Goal: Task Accomplishment & Management: Use online tool/utility

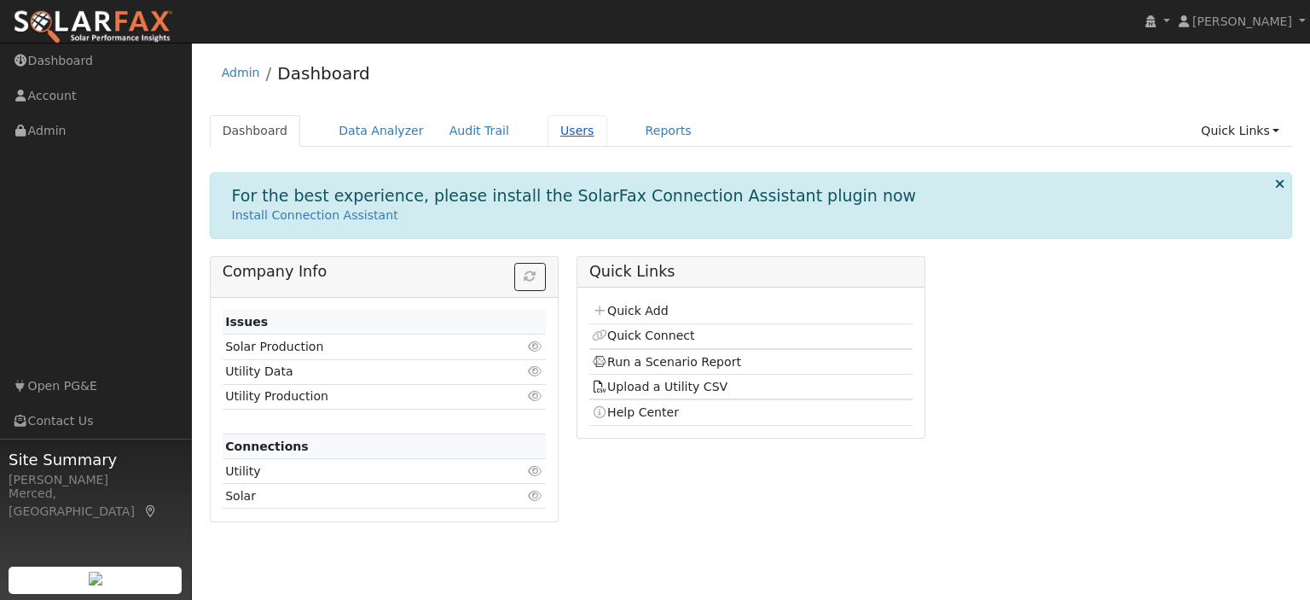
click at [548, 132] on link "Users" at bounding box center [578, 131] width 60 height 32
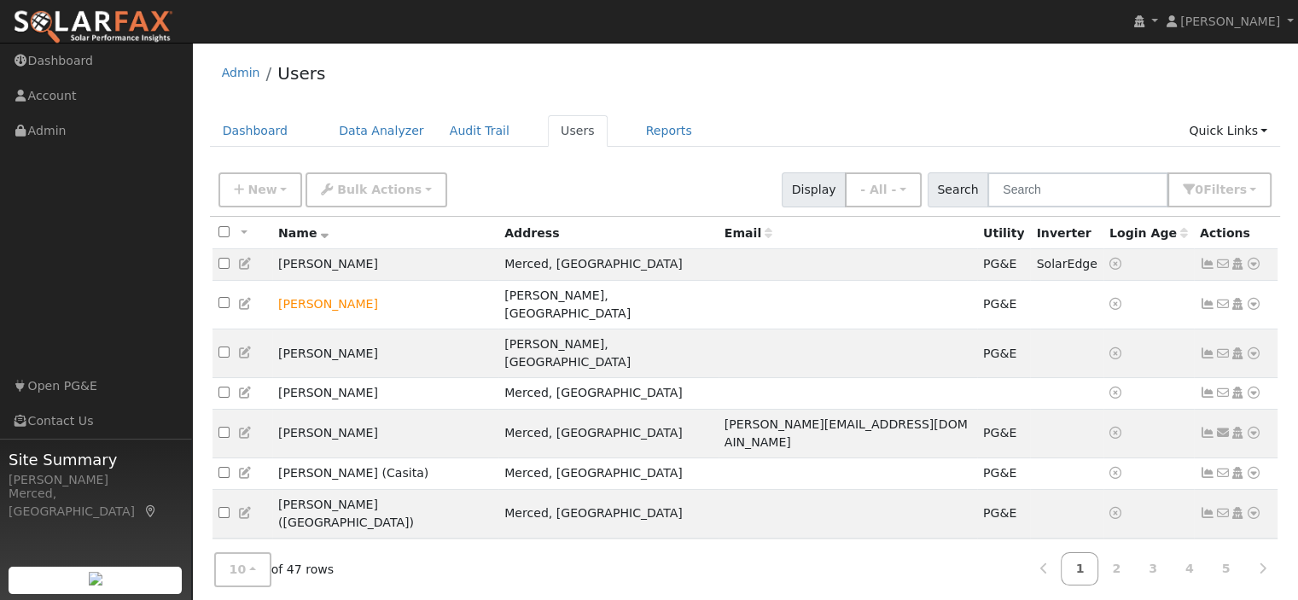
click at [1252, 547] on icon at bounding box center [1252, 553] width 15 height 12
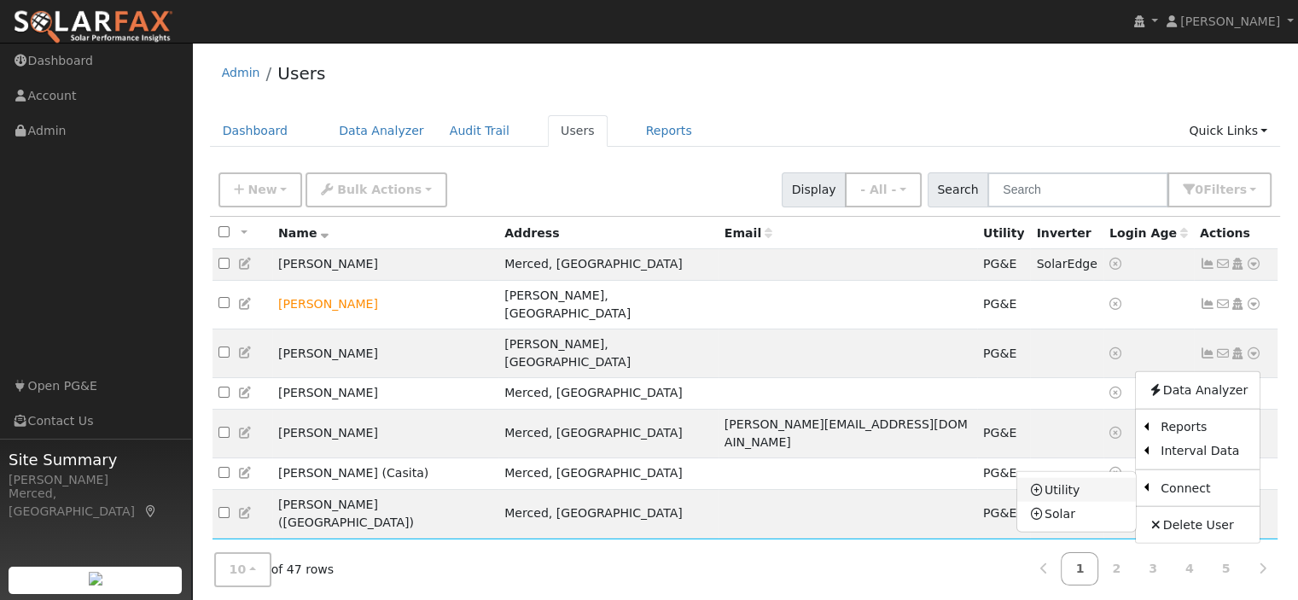
click at [1093, 478] on link "Utility" at bounding box center [1076, 490] width 119 height 24
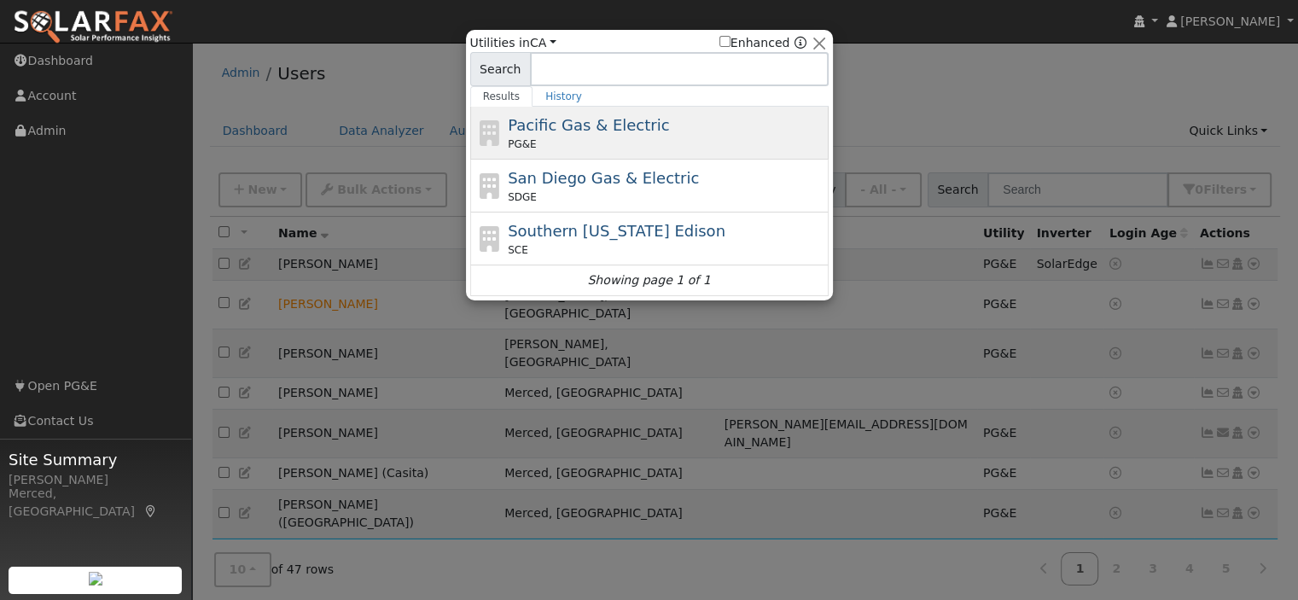
click at [560, 126] on span "Pacific Gas & Electric" at bounding box center [588, 125] width 161 height 18
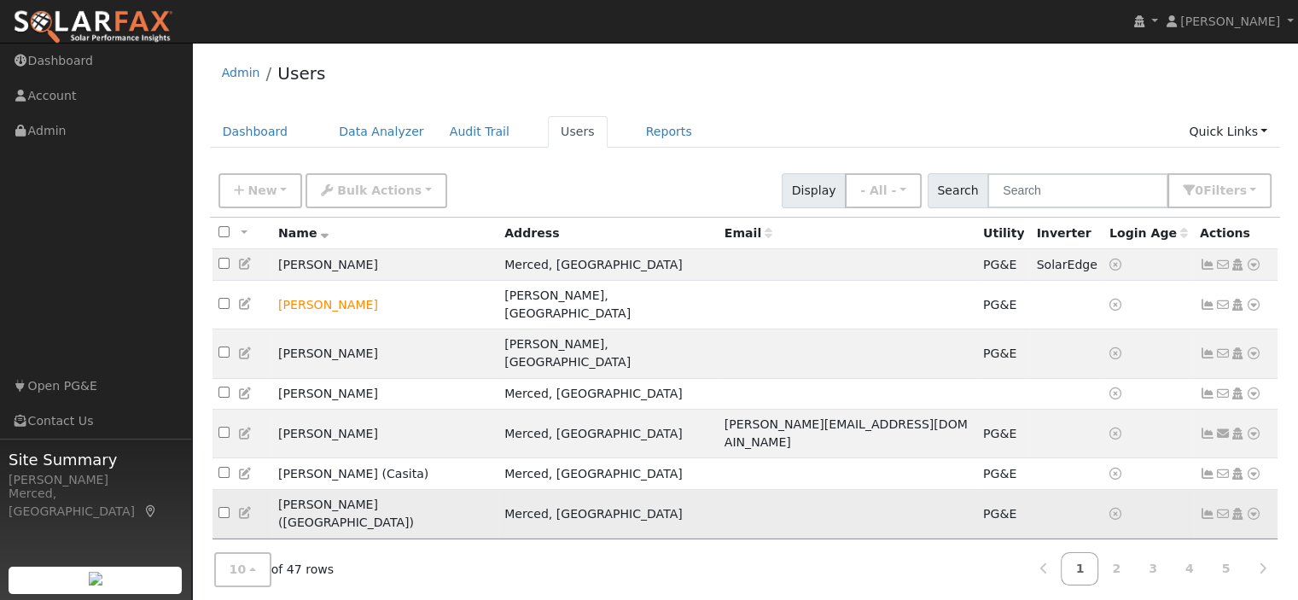
scroll to position [85, 0]
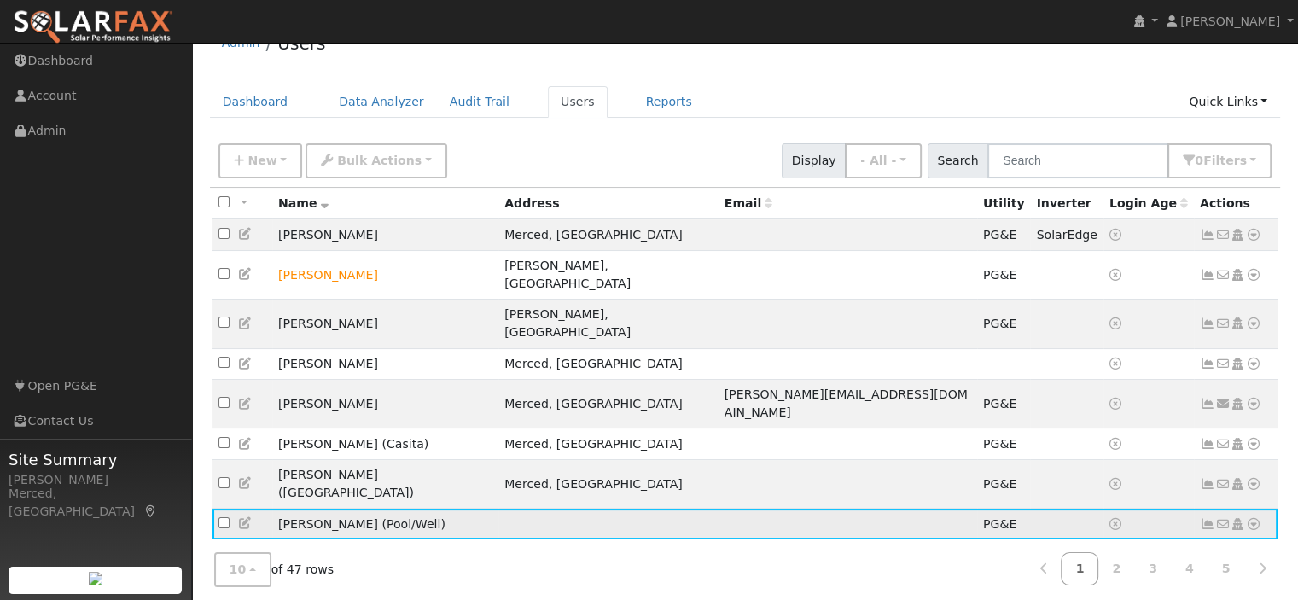
click at [241, 517] on icon at bounding box center [245, 523] width 15 height 12
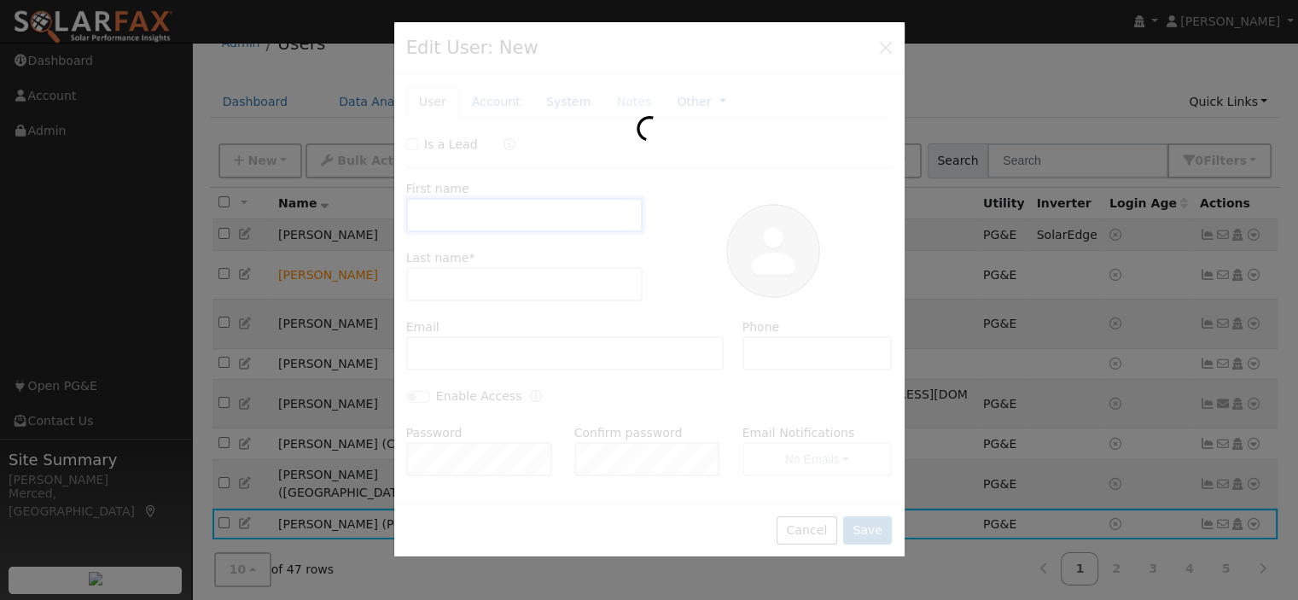
type input "Rosemary"
type input "Duran (Pool/Well)"
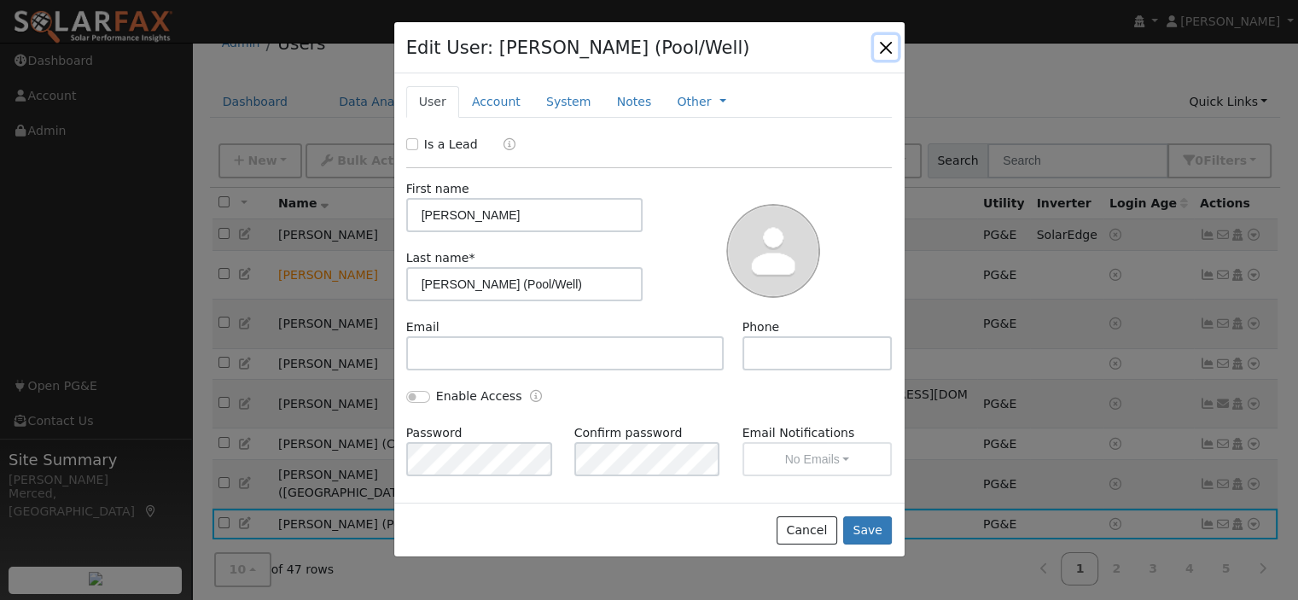
click at [885, 44] on button "button" at bounding box center [886, 47] width 24 height 24
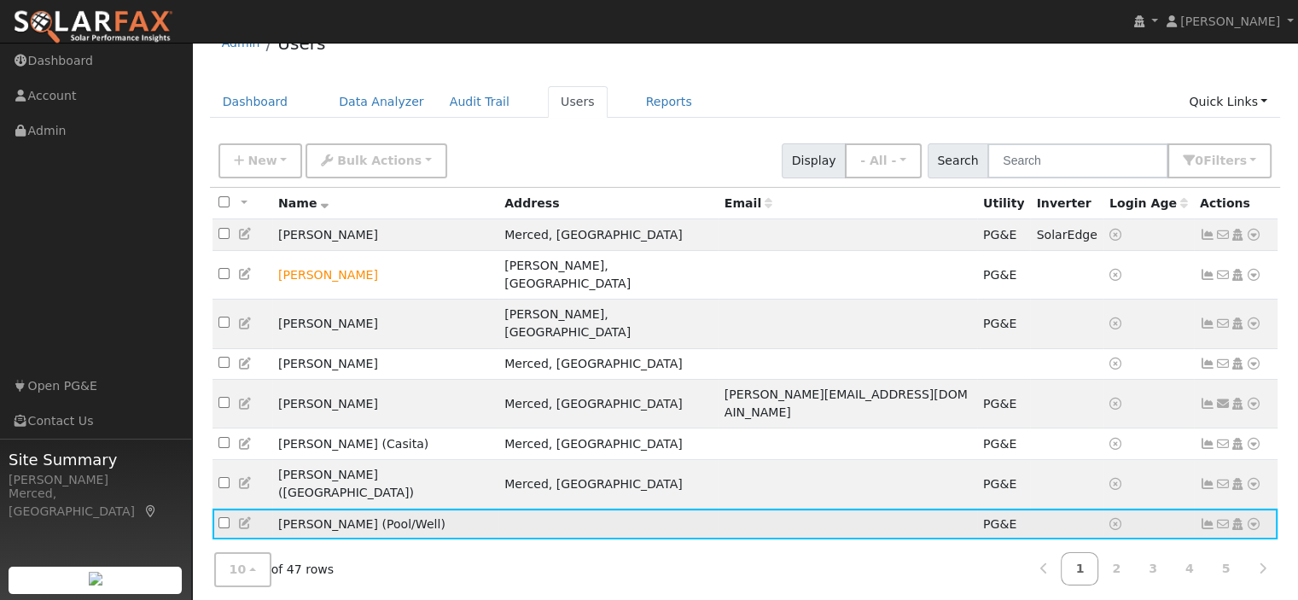
click at [1202, 518] on icon at bounding box center [1206, 524] width 15 height 12
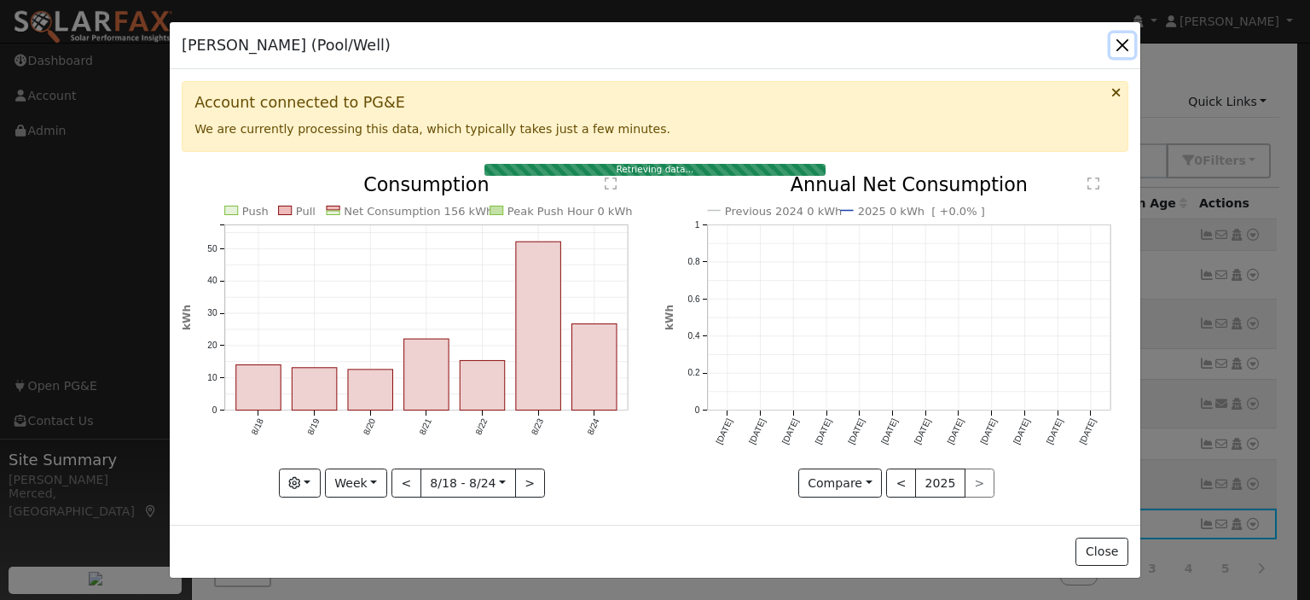
click at [1122, 43] on button "button" at bounding box center [1123, 45] width 24 height 24
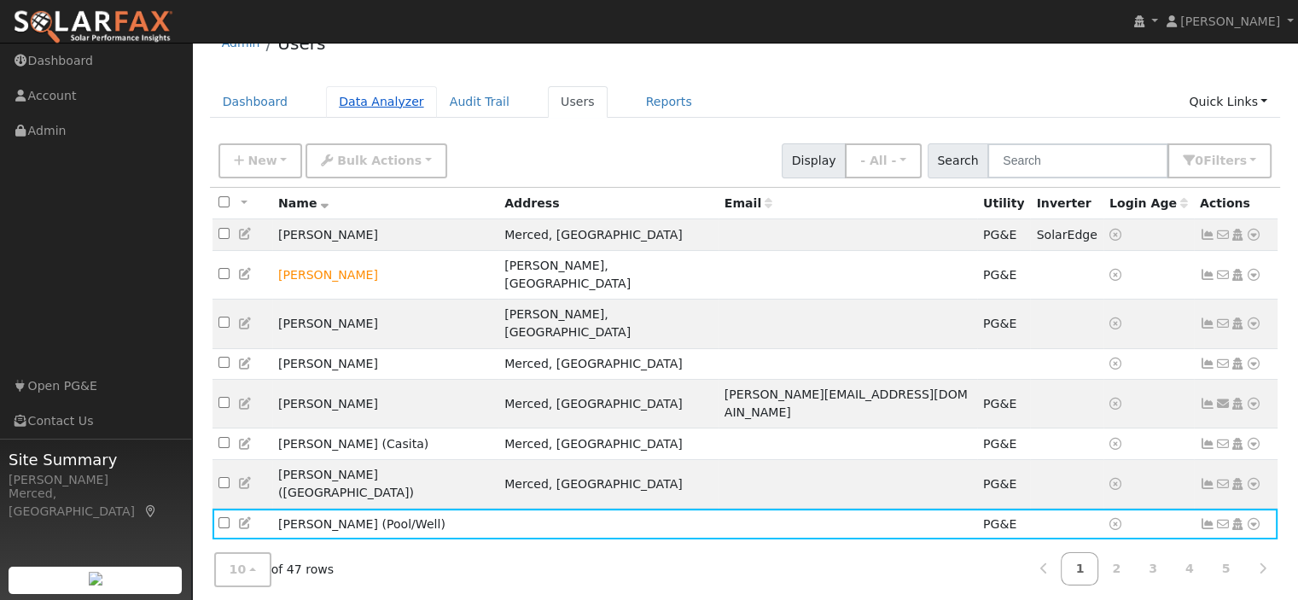
click at [347, 100] on link "Data Analyzer" at bounding box center [381, 102] width 111 height 32
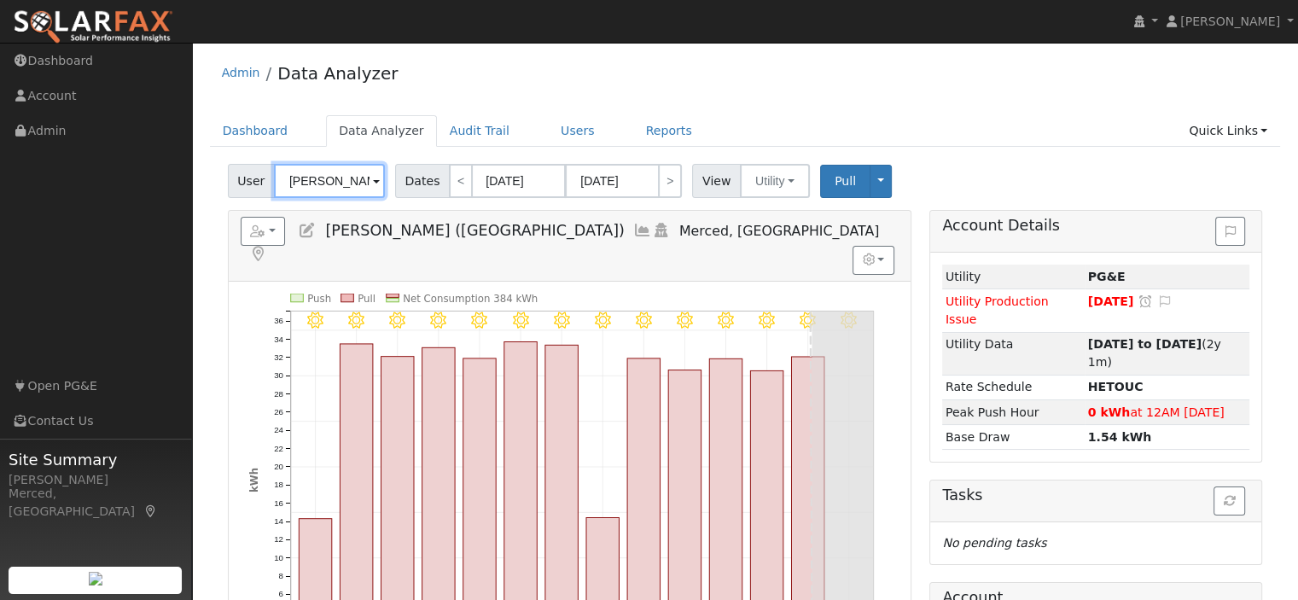
click at [366, 184] on input "[PERSON_NAME] ([GEOGRAPHIC_DATA])" at bounding box center [329, 181] width 111 height 34
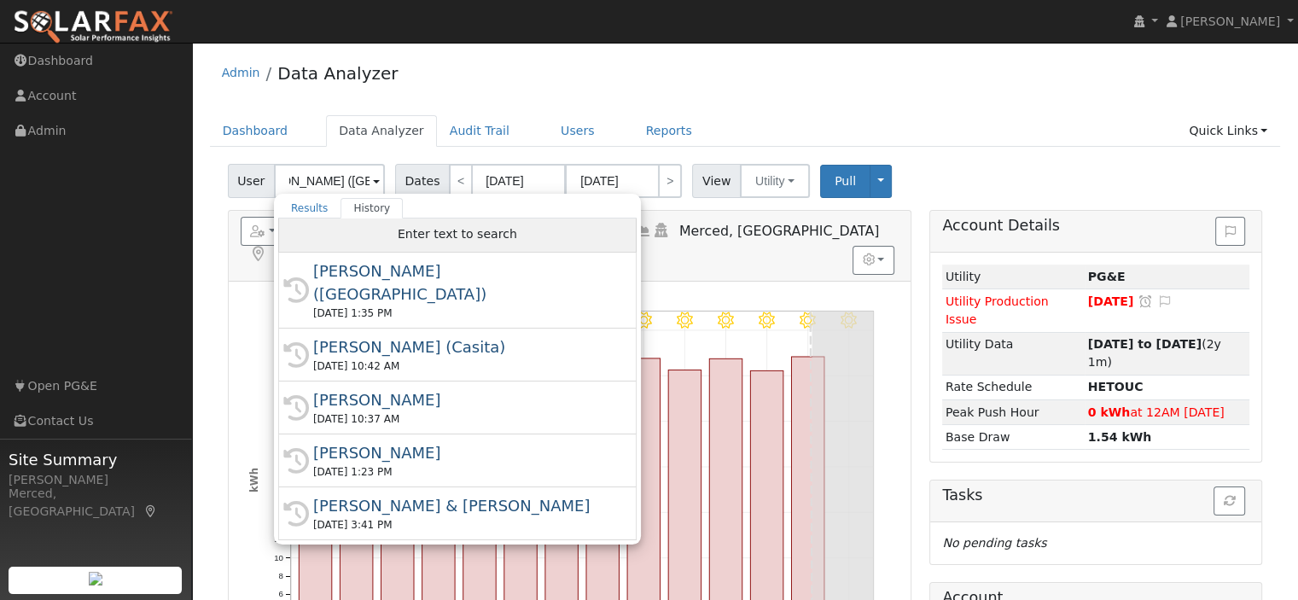
click at [400, 235] on div "Enter text to search" at bounding box center [457, 235] width 358 height 34
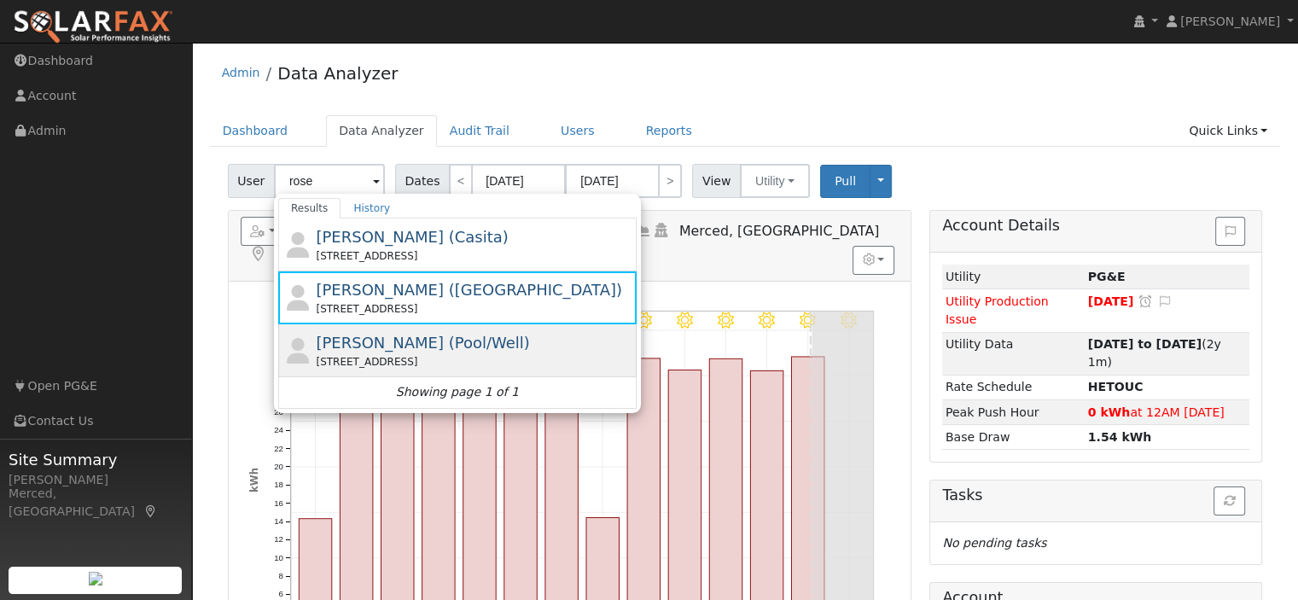
click at [425, 336] on span "Rosemary Duran (Pool/Well)" at bounding box center [422, 343] width 213 height 18
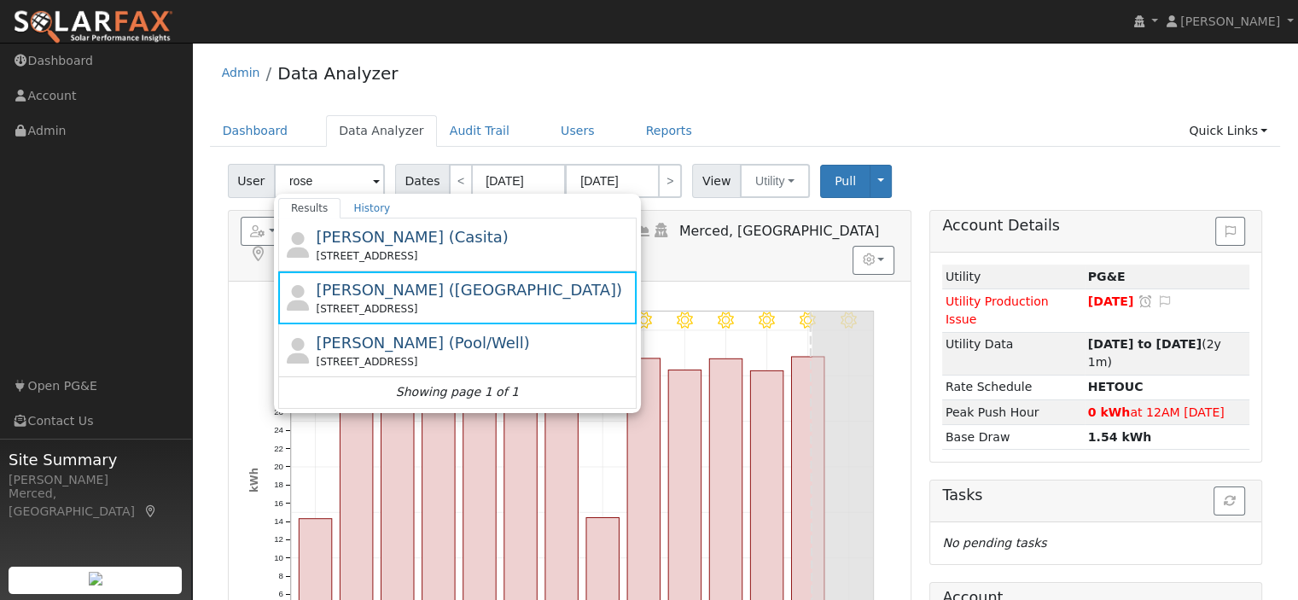
type input "Rosemary Duran (Pool/Well)"
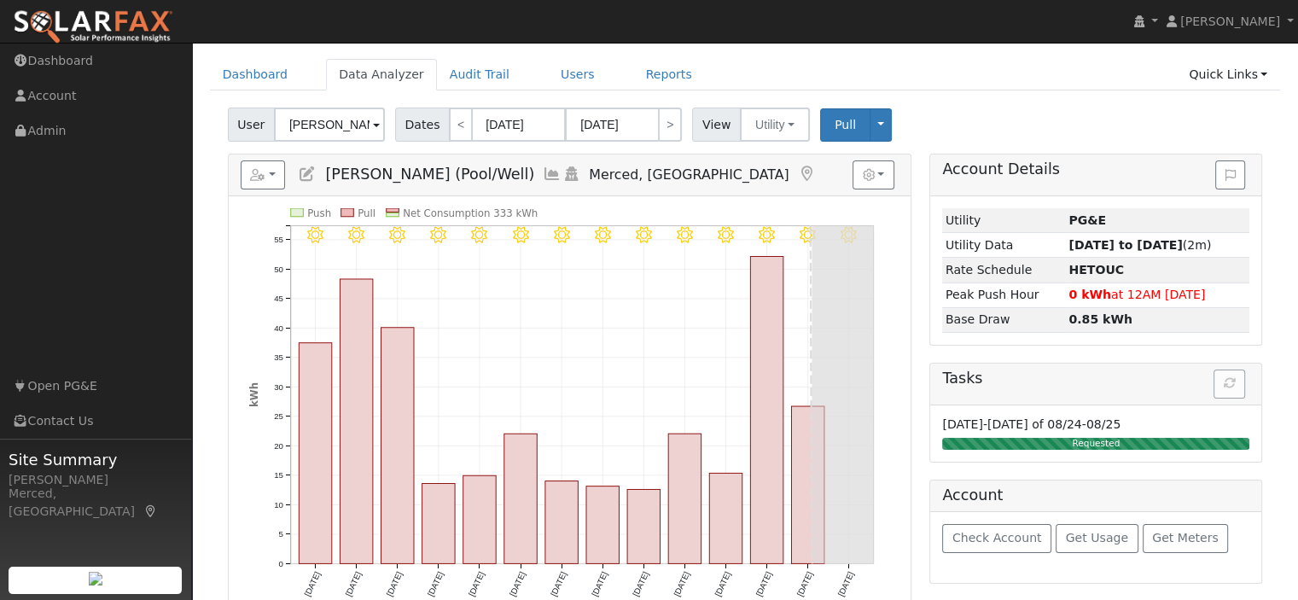
scroll to position [85, 0]
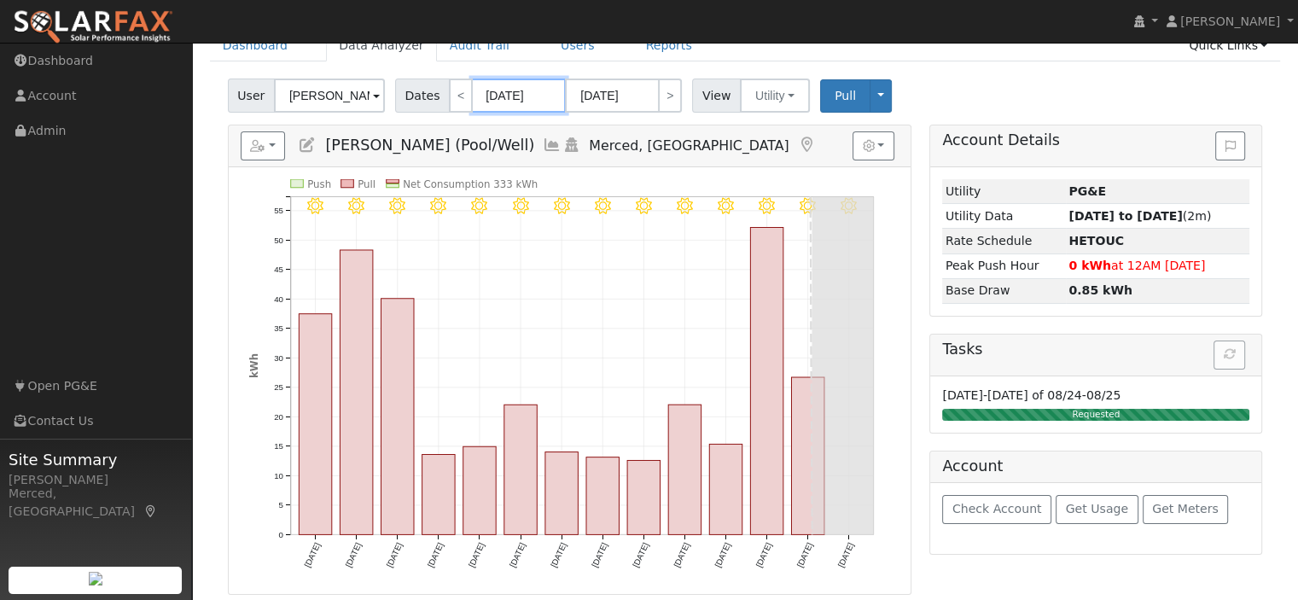
click at [522, 95] on input "08/12/2025" at bounding box center [519, 95] width 94 height 34
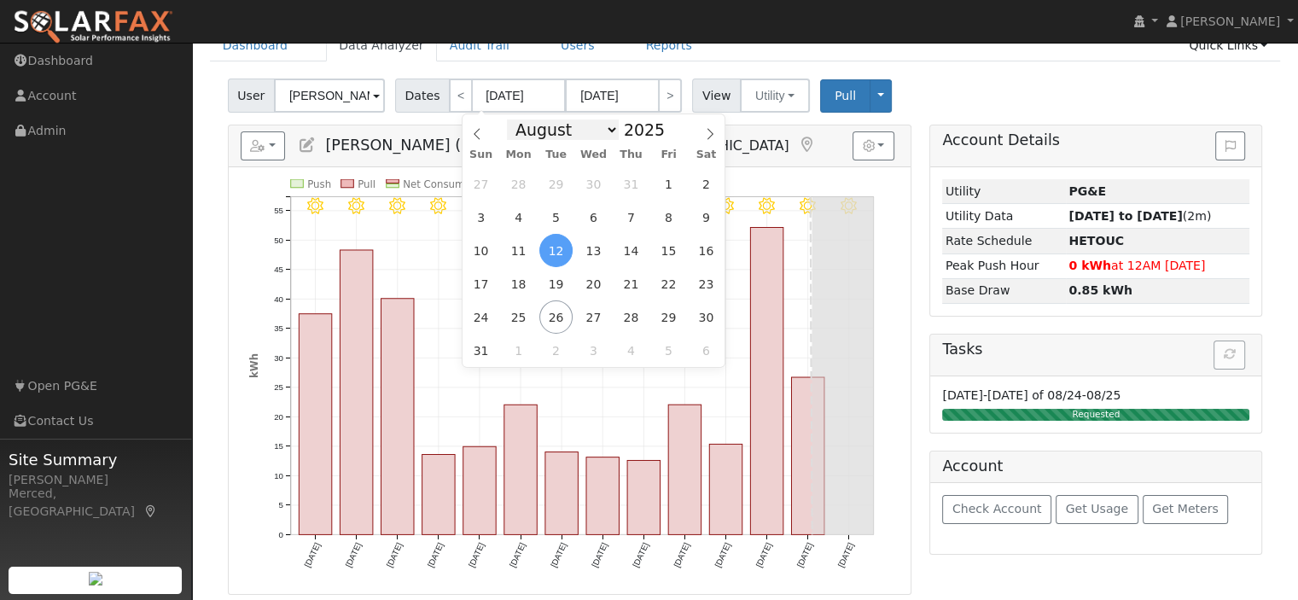
click at [608, 132] on select "January February March April May June July August September October November De…" at bounding box center [563, 129] width 112 height 20
click at [668, 134] on span at bounding box center [674, 134] width 12 height 9
type input "2024"
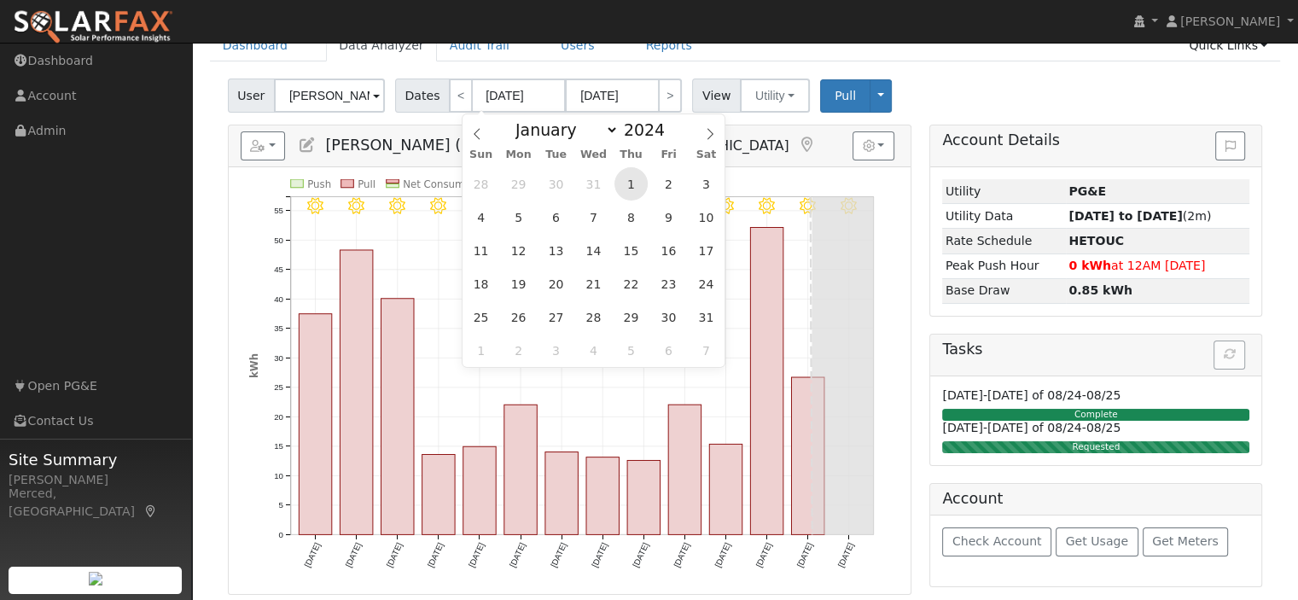
click at [626, 187] on span "1" at bounding box center [630, 183] width 33 height 33
type input "[DATE]"
type input "08/31/2024"
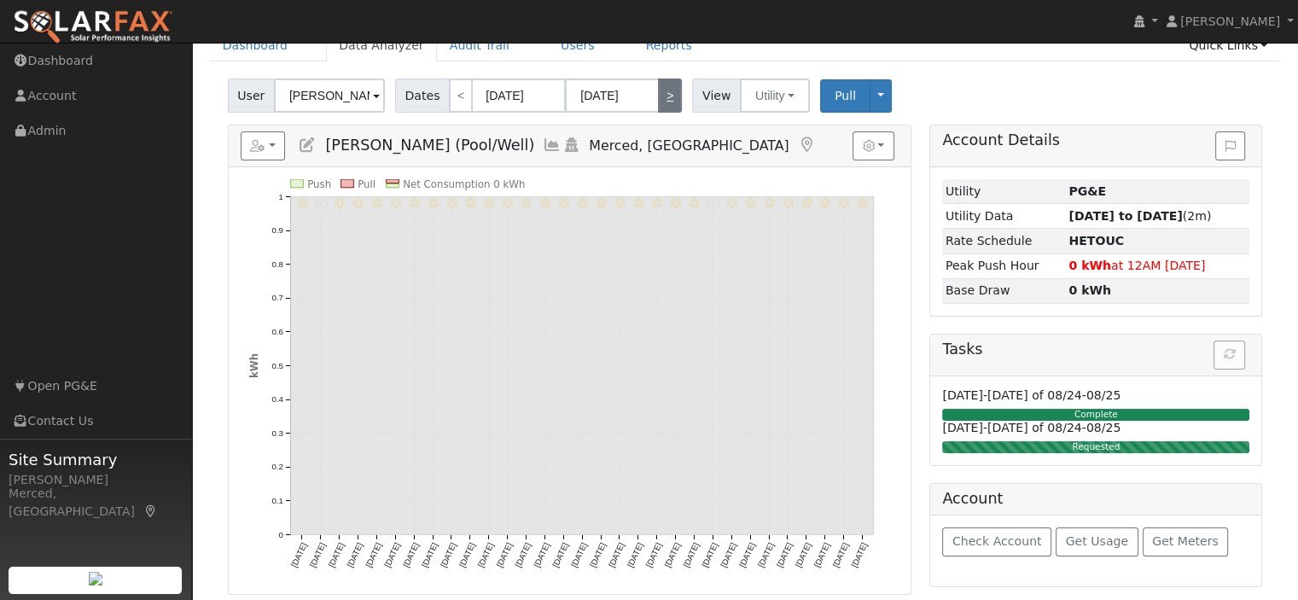
click at [659, 98] on link ">" at bounding box center [670, 95] width 24 height 34
type input "09/01/2024"
type input "09/30/2024"
click at [659, 98] on link ">" at bounding box center [670, 95] width 24 height 34
type input "10/01/2024"
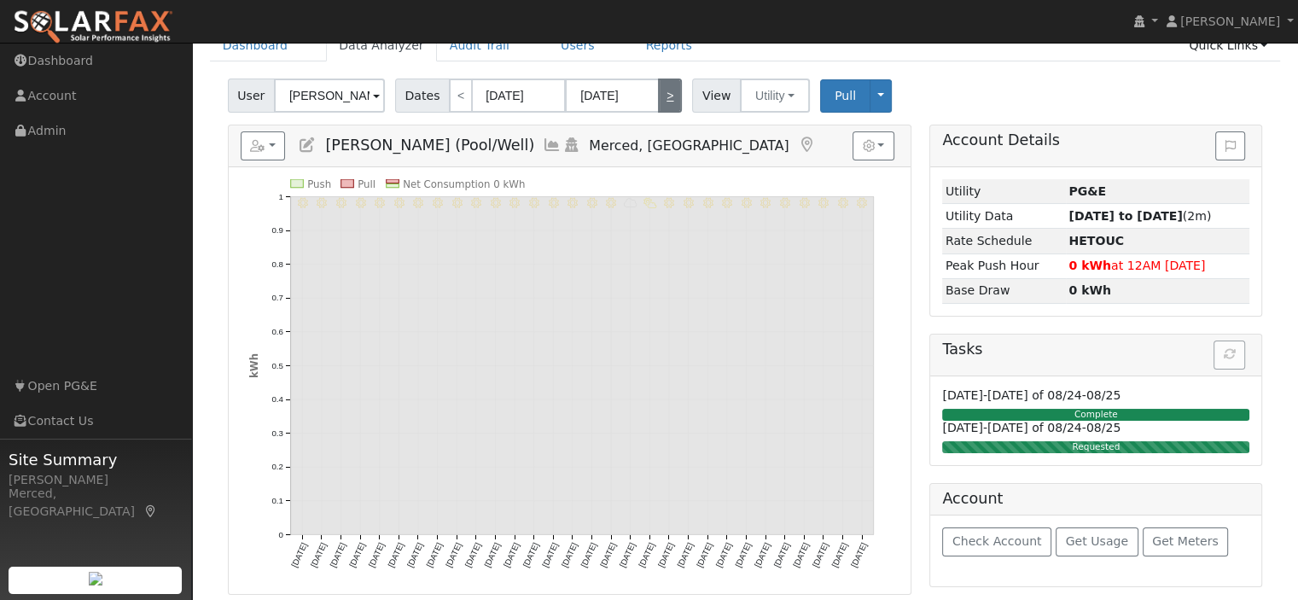
type input "10/31/2024"
click at [659, 98] on link ">" at bounding box center [670, 95] width 24 height 34
type input "11/01/2024"
type input "11/30/2024"
click at [659, 98] on link ">" at bounding box center [670, 95] width 24 height 34
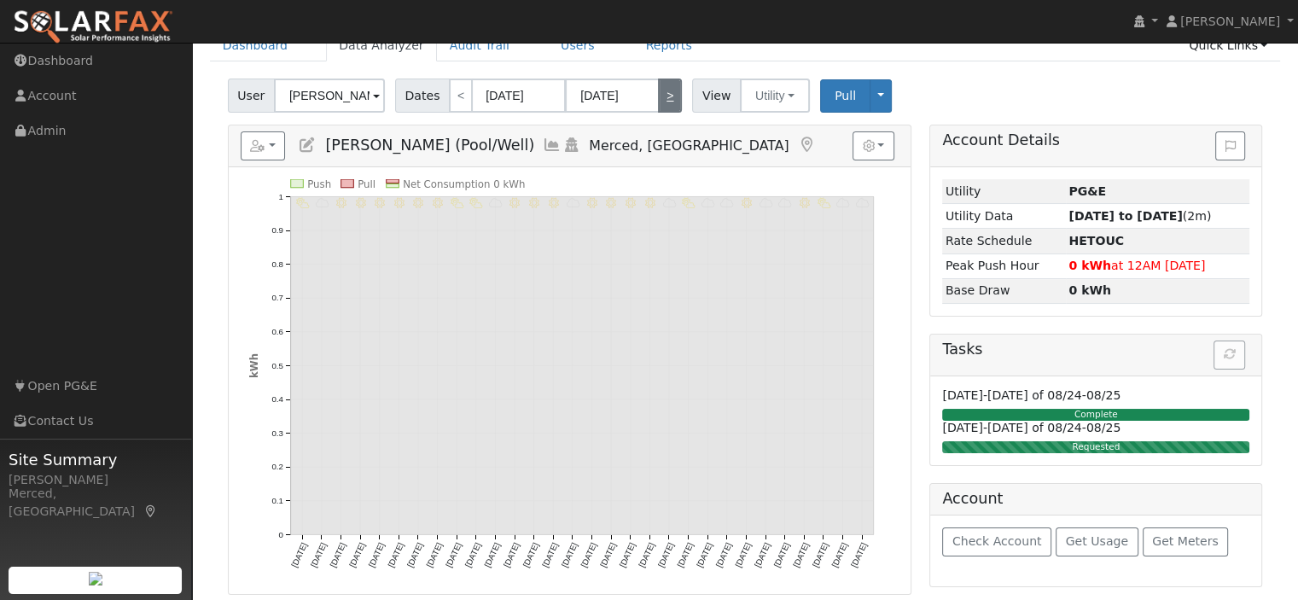
type input "12/01/2024"
type input "12/31/2024"
click at [659, 96] on link ">" at bounding box center [670, 95] width 24 height 34
type input "01/01/2025"
type input "01/31/2025"
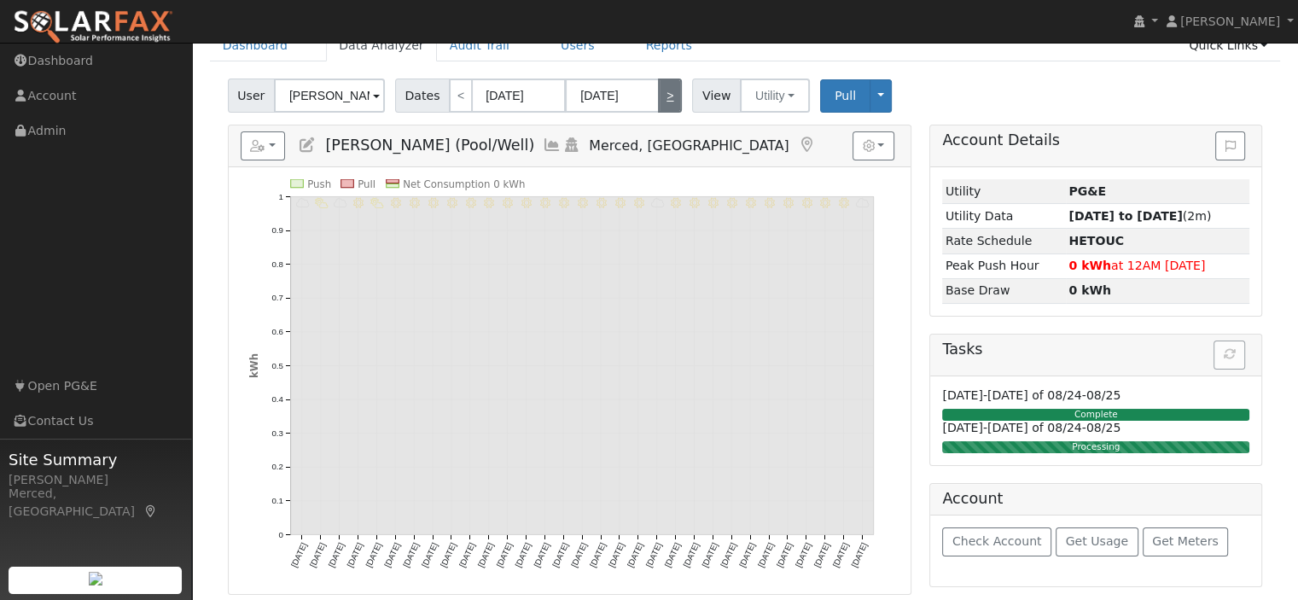
click at [659, 96] on link ">" at bounding box center [670, 95] width 24 height 34
type input "02/01/2025"
type input "02/28/2025"
click at [659, 96] on link ">" at bounding box center [670, 95] width 24 height 34
type input "03/01/2025"
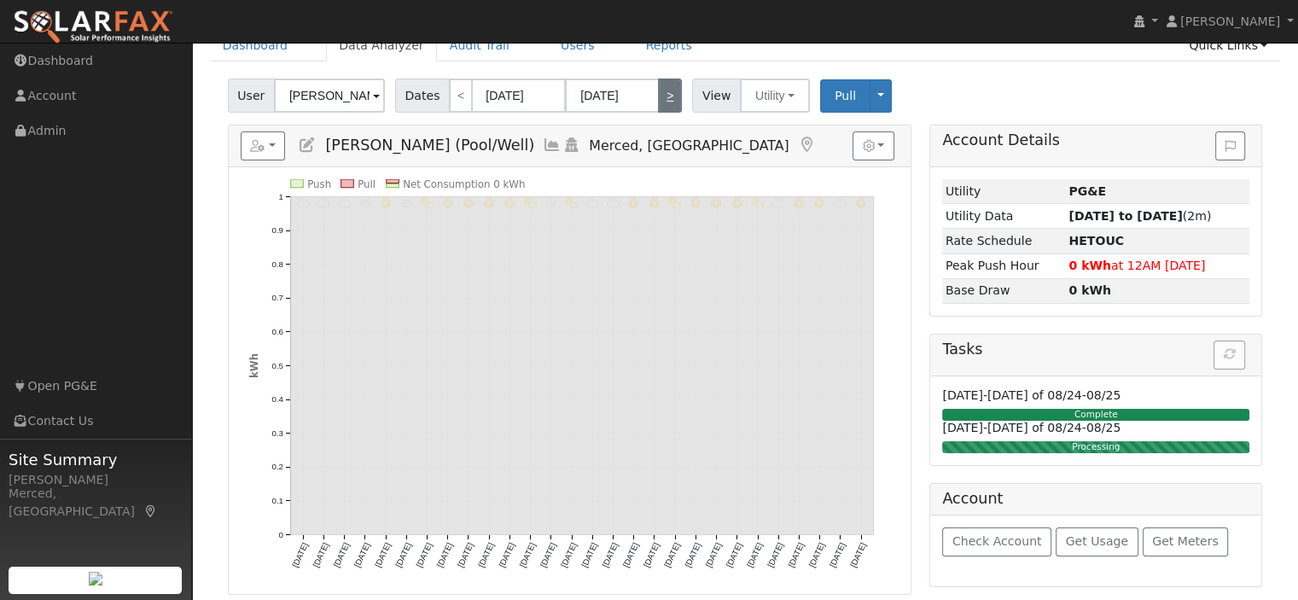
type input "03/31/2025"
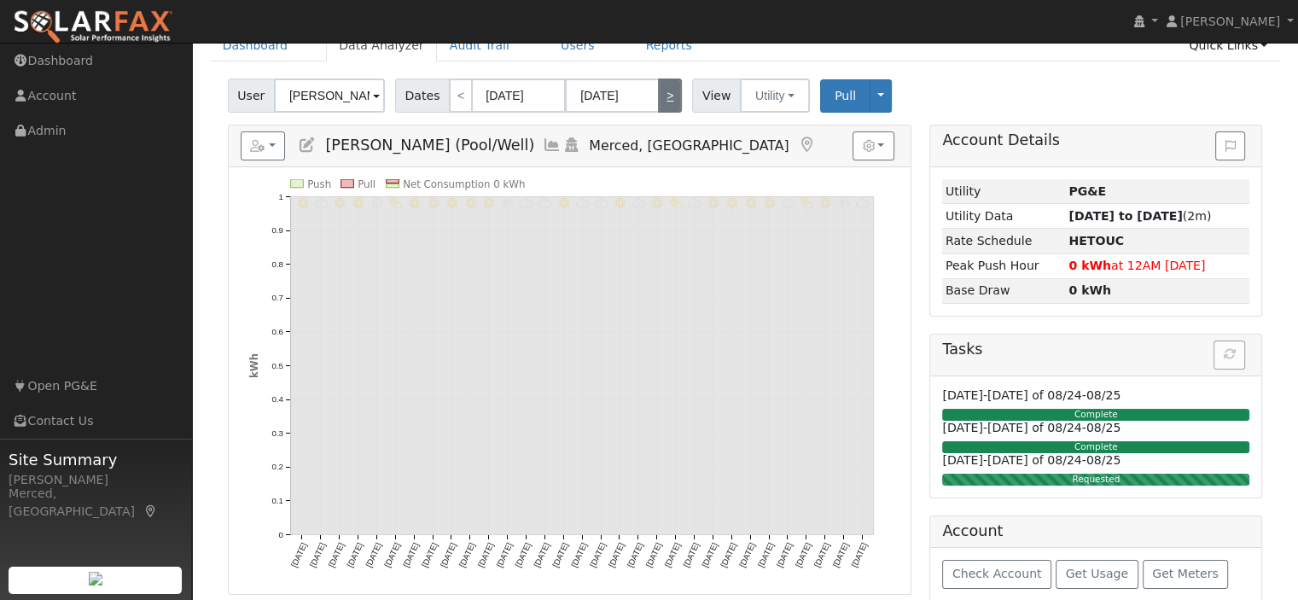
click at [658, 96] on link ">" at bounding box center [670, 95] width 24 height 34
type input "04/01/2025"
type input "04/30/2025"
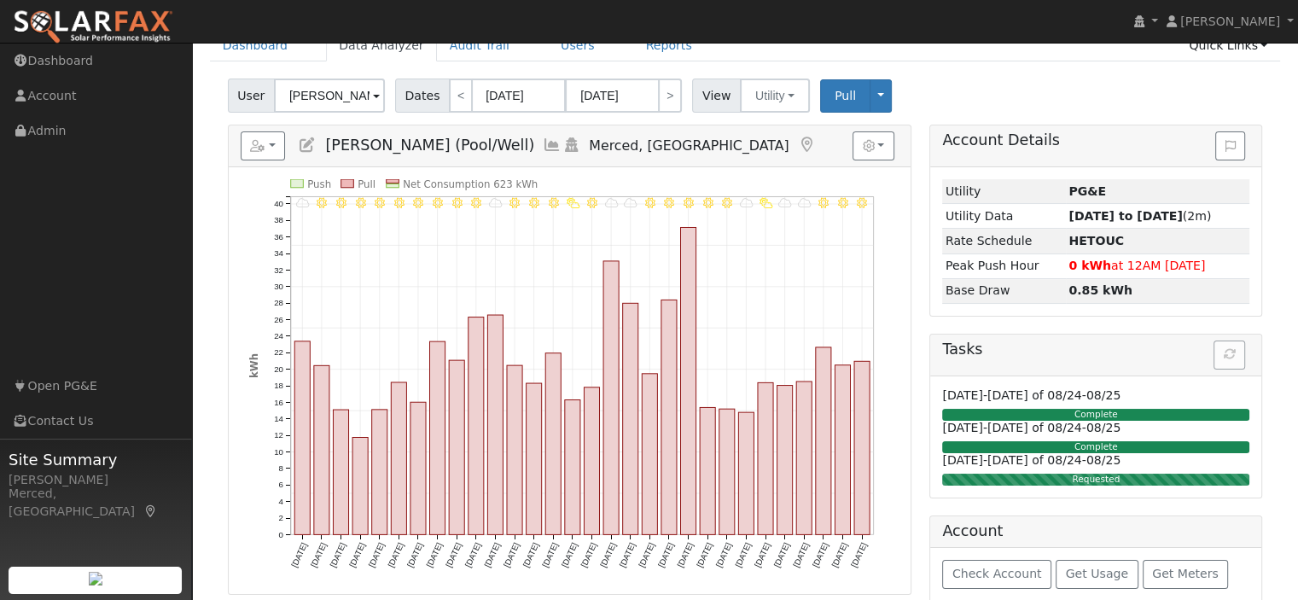
click at [657, 175] on div "4/30 - MostlyClear 4/29 - Clear 4/28 - Clear 4/27 - Cloudy 4/26 - Cloudy 4/25 -…" at bounding box center [570, 380] width 682 height 427
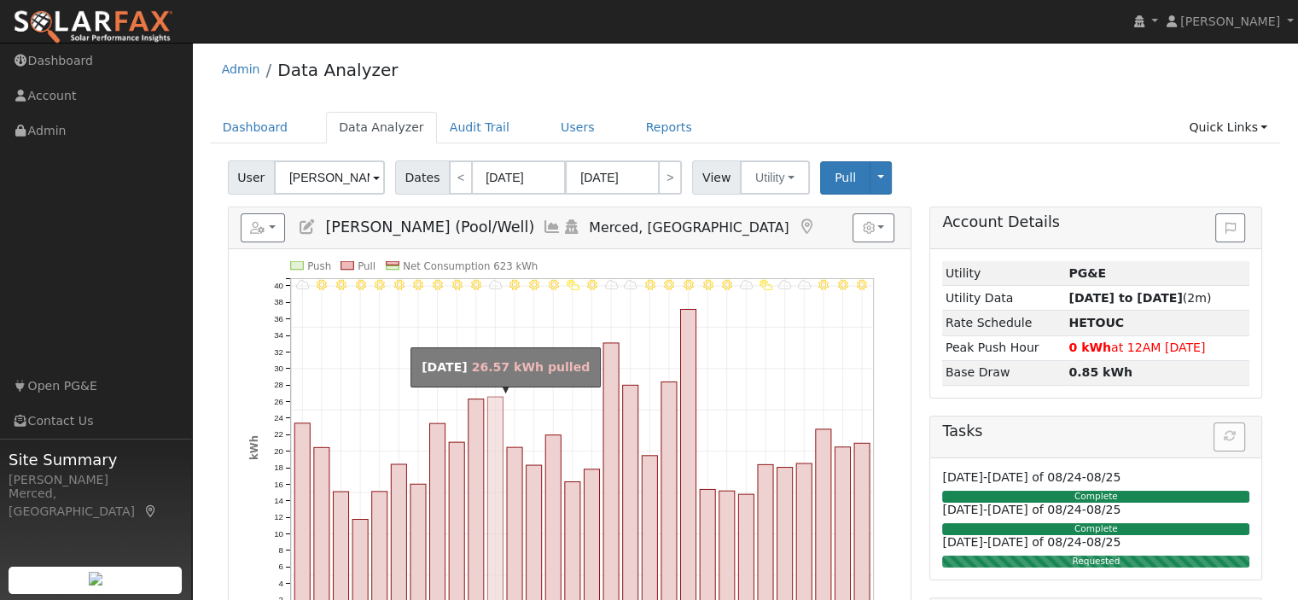
scroll to position [0, 0]
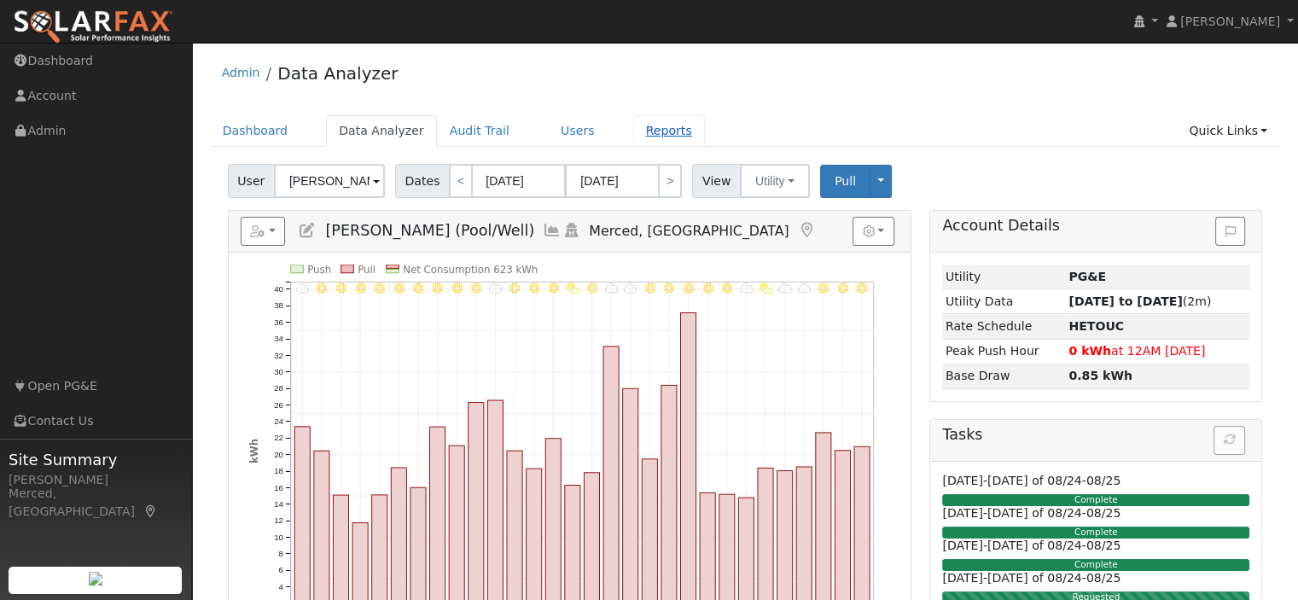
click at [633, 125] on link "Reports" at bounding box center [669, 131] width 72 height 32
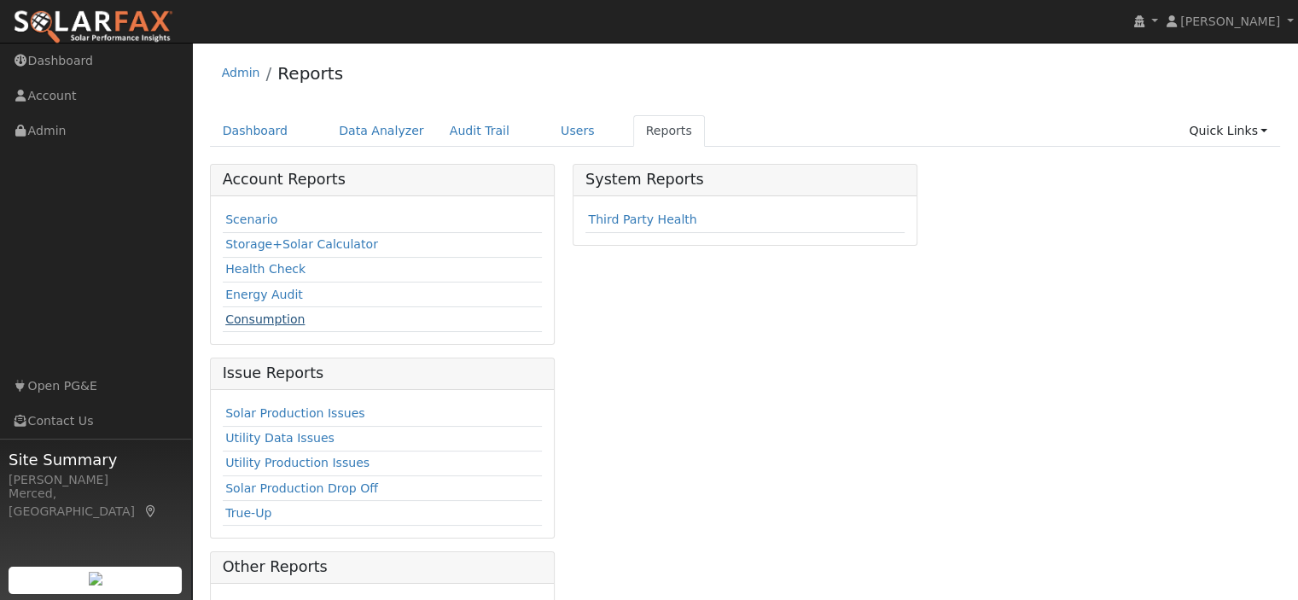
click at [276, 312] on link "Consumption" at bounding box center [264, 319] width 79 height 14
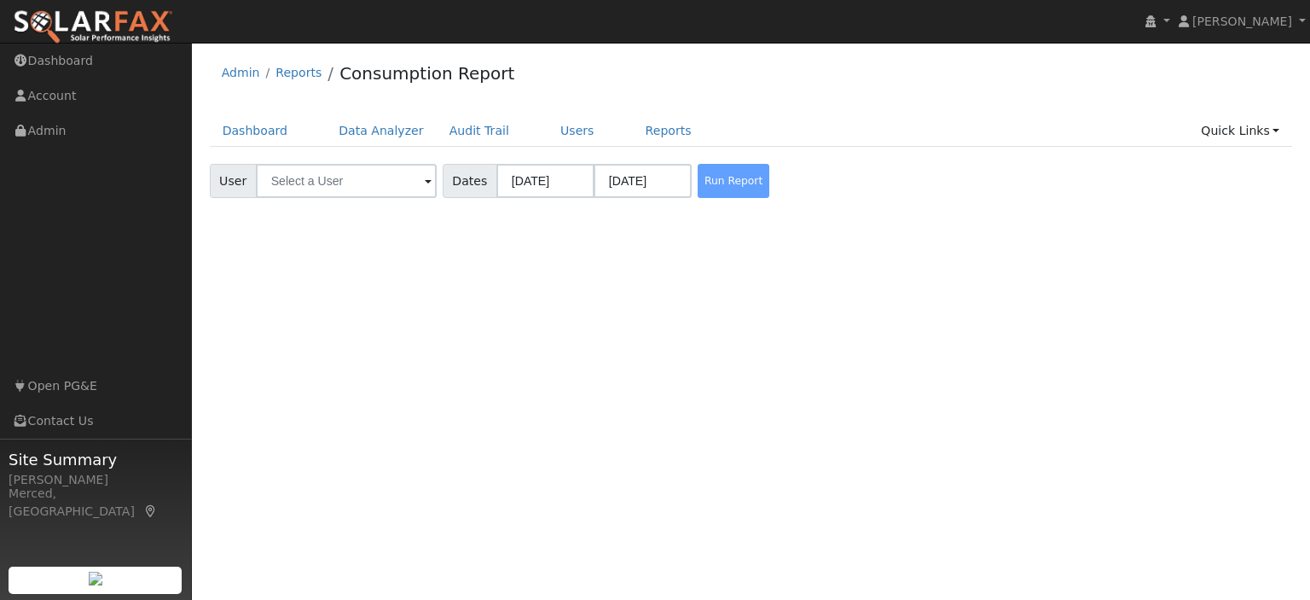
click at [713, 184] on div "Run Report" at bounding box center [739, 181] width 90 height 34
click at [373, 191] on input "text" at bounding box center [346, 181] width 181 height 34
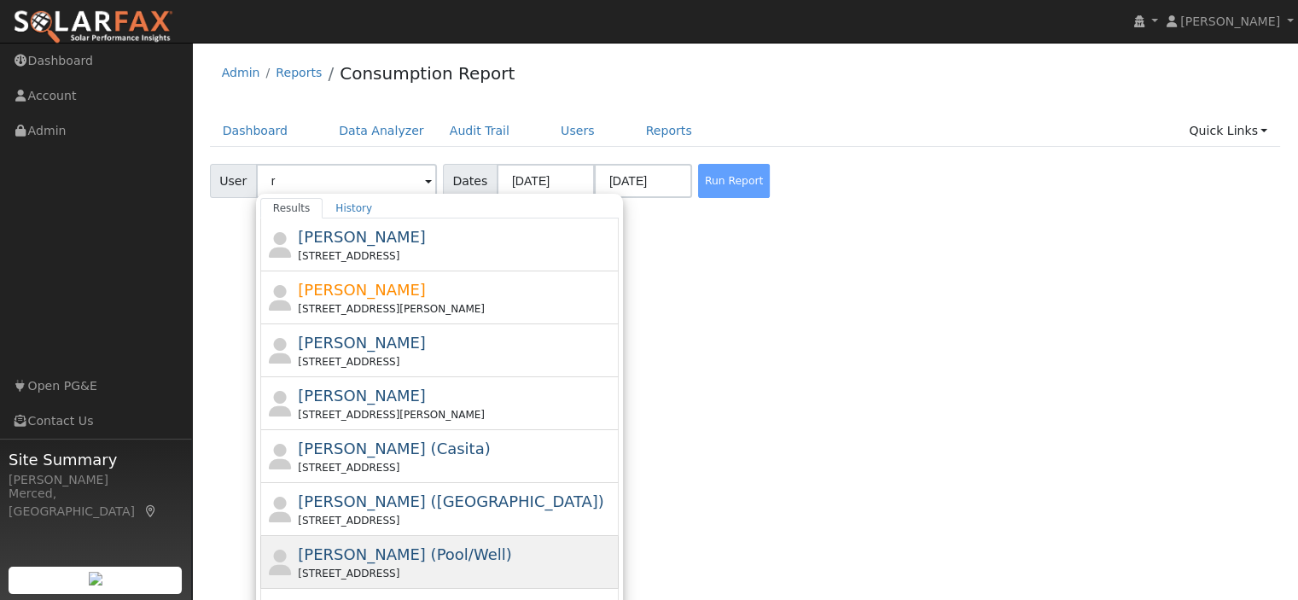
click at [456, 551] on span "[PERSON_NAME] (Pool/Well)" at bounding box center [404, 554] width 213 height 18
type input "[PERSON_NAME] (Pool/Well)"
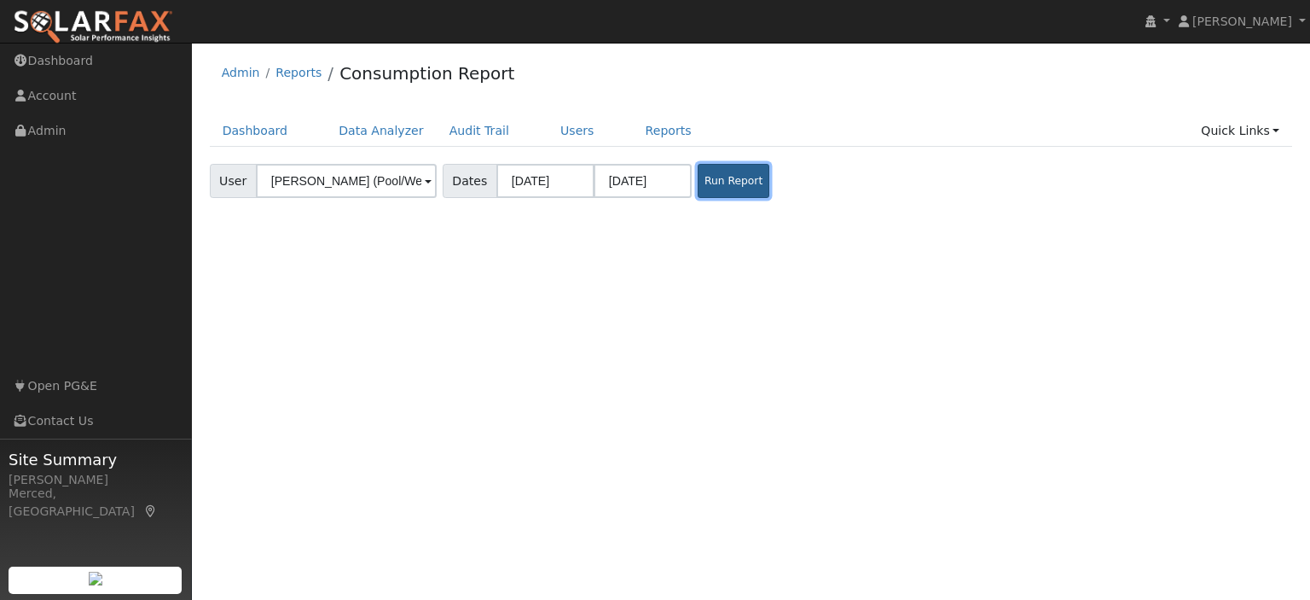
click at [711, 183] on button "Run Report" at bounding box center [734, 181] width 72 height 34
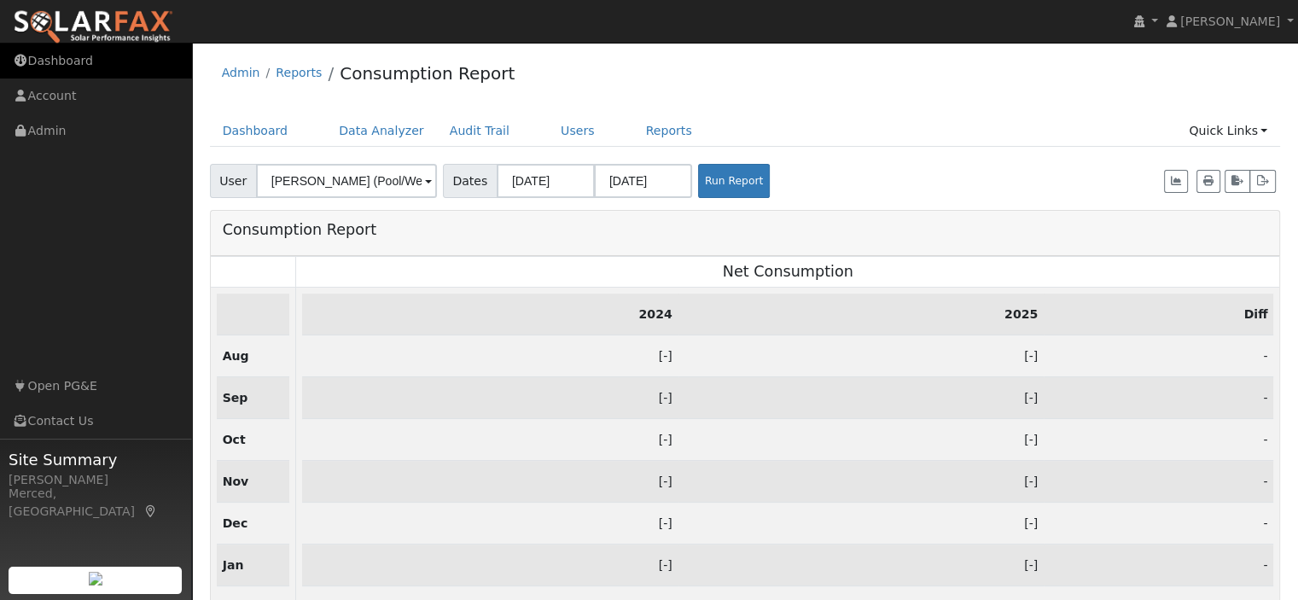
click at [65, 55] on link "Dashboard" at bounding box center [96, 61] width 192 height 35
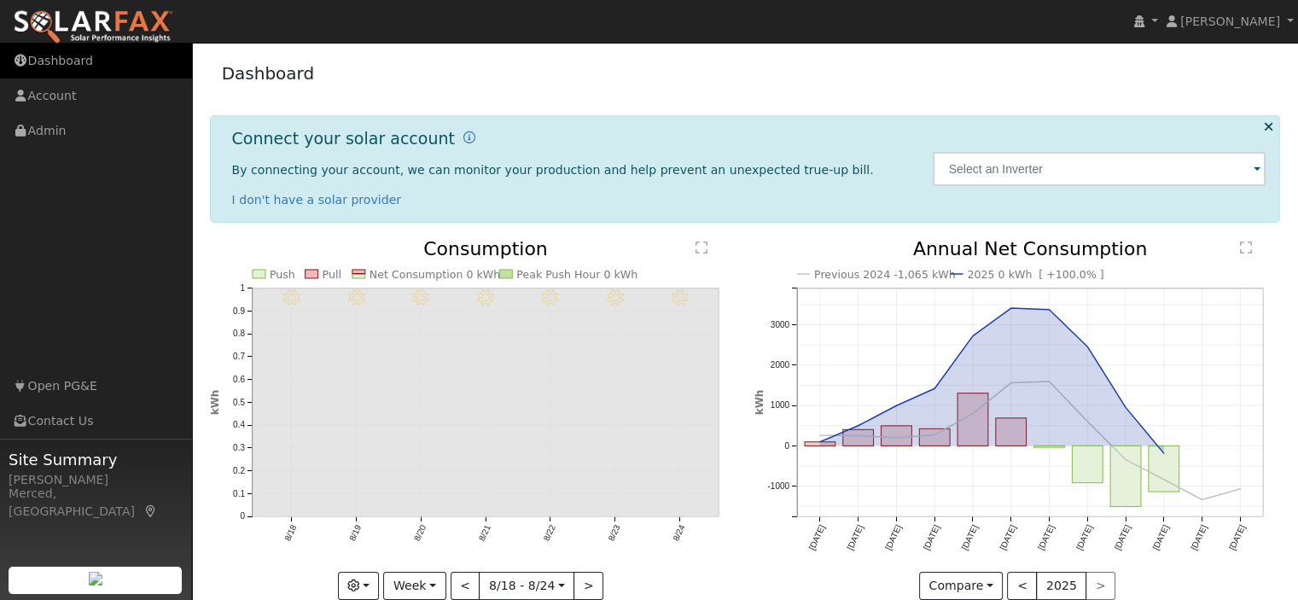
click at [60, 67] on link "Dashboard" at bounding box center [96, 61] width 192 height 35
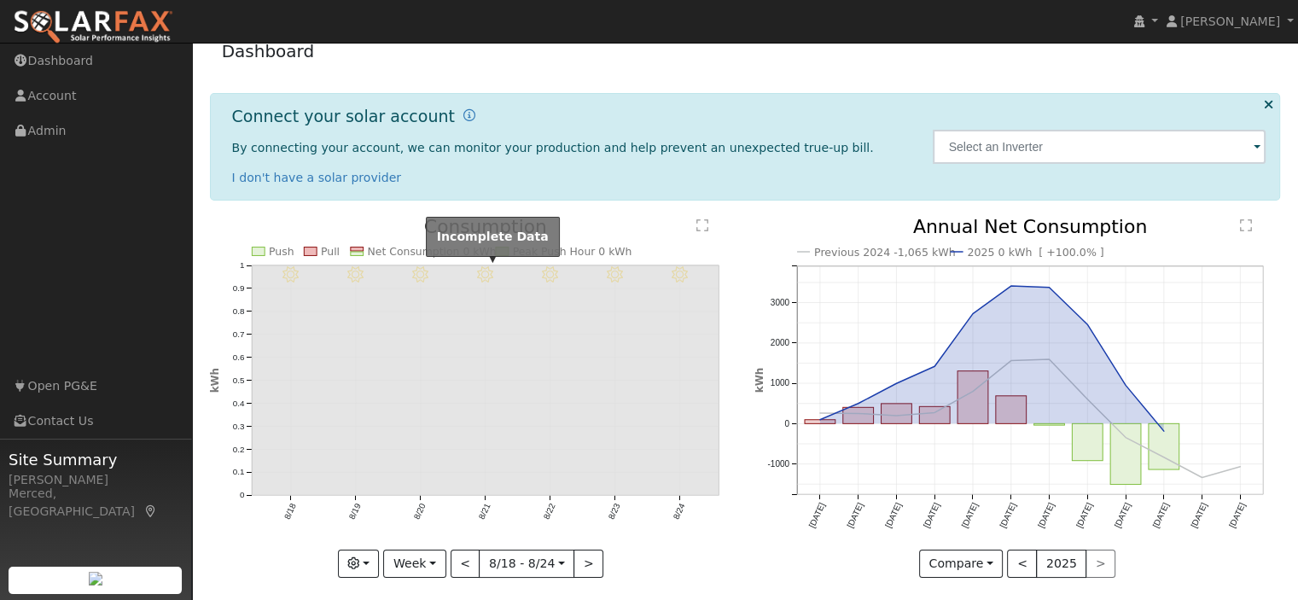
scroll to position [32, 0]
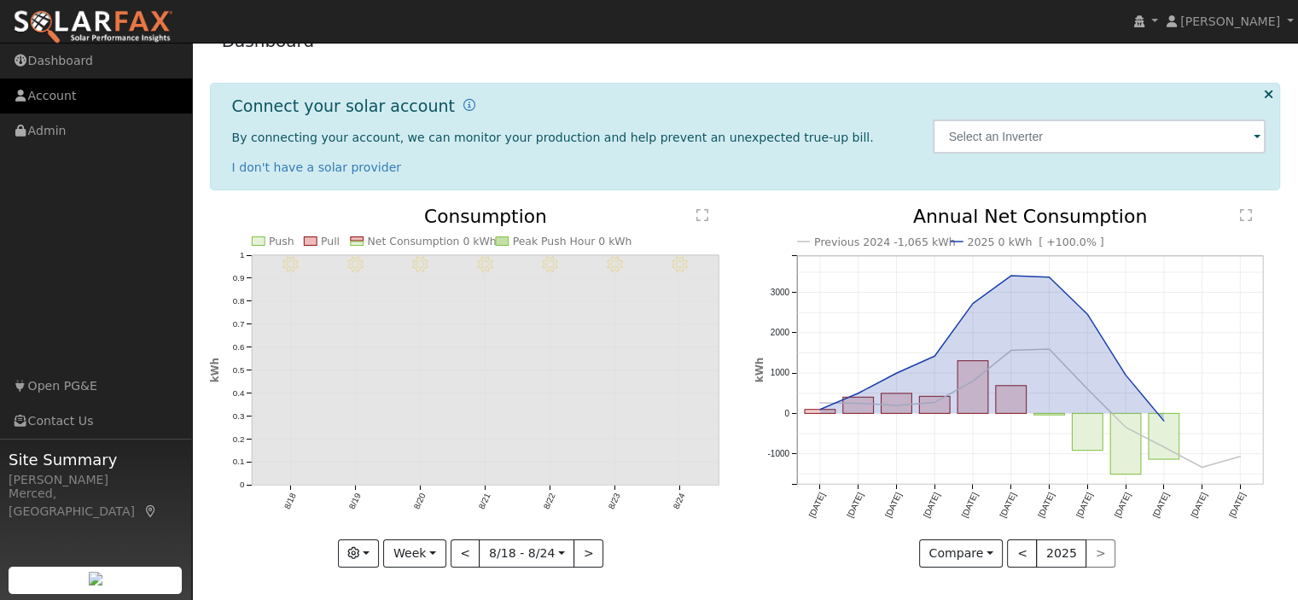
click at [72, 98] on link "Account" at bounding box center [96, 95] width 192 height 35
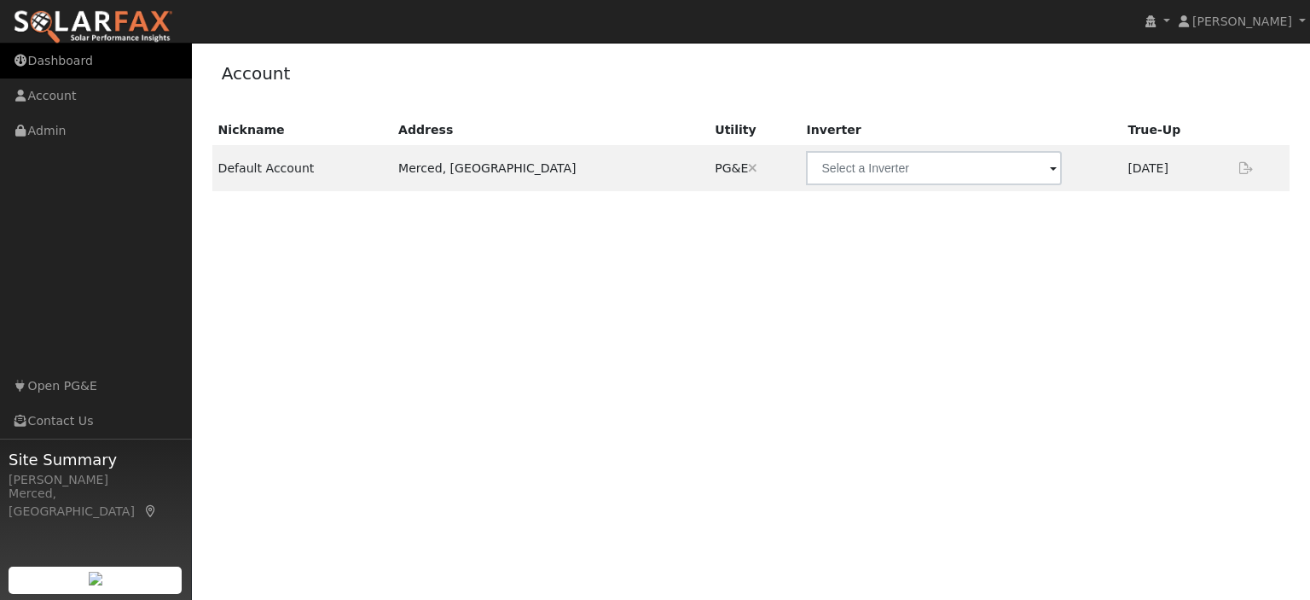
click at [55, 67] on link "Dashboard" at bounding box center [96, 61] width 192 height 35
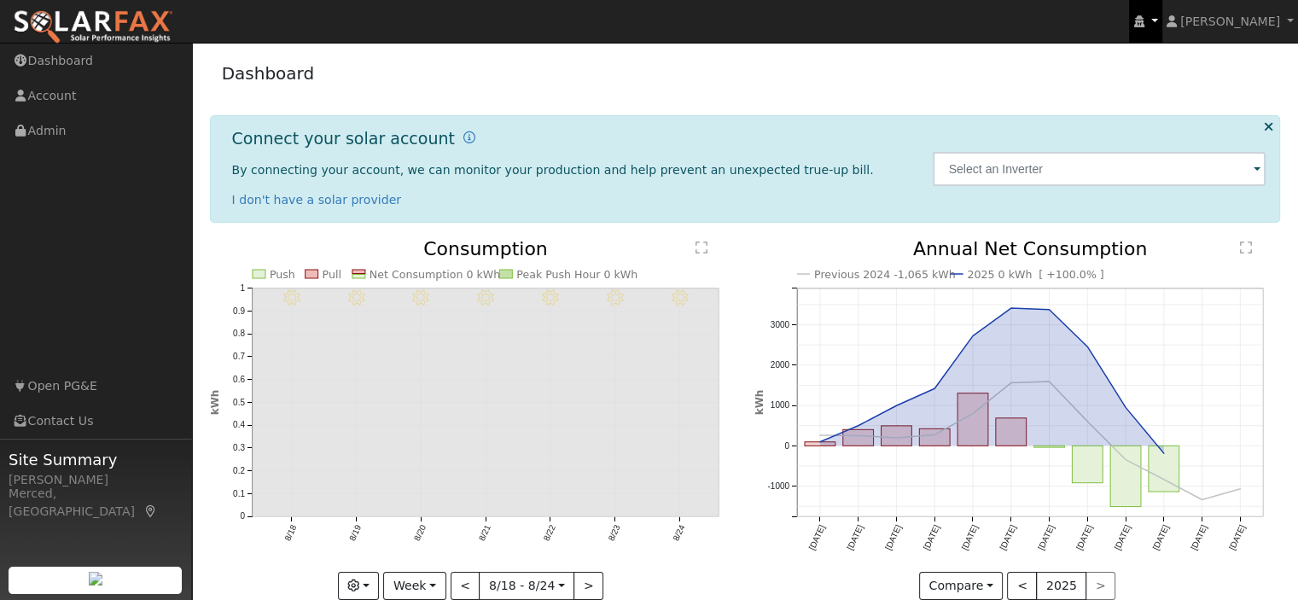
click at [1161, 16] on link at bounding box center [1145, 21] width 32 height 43
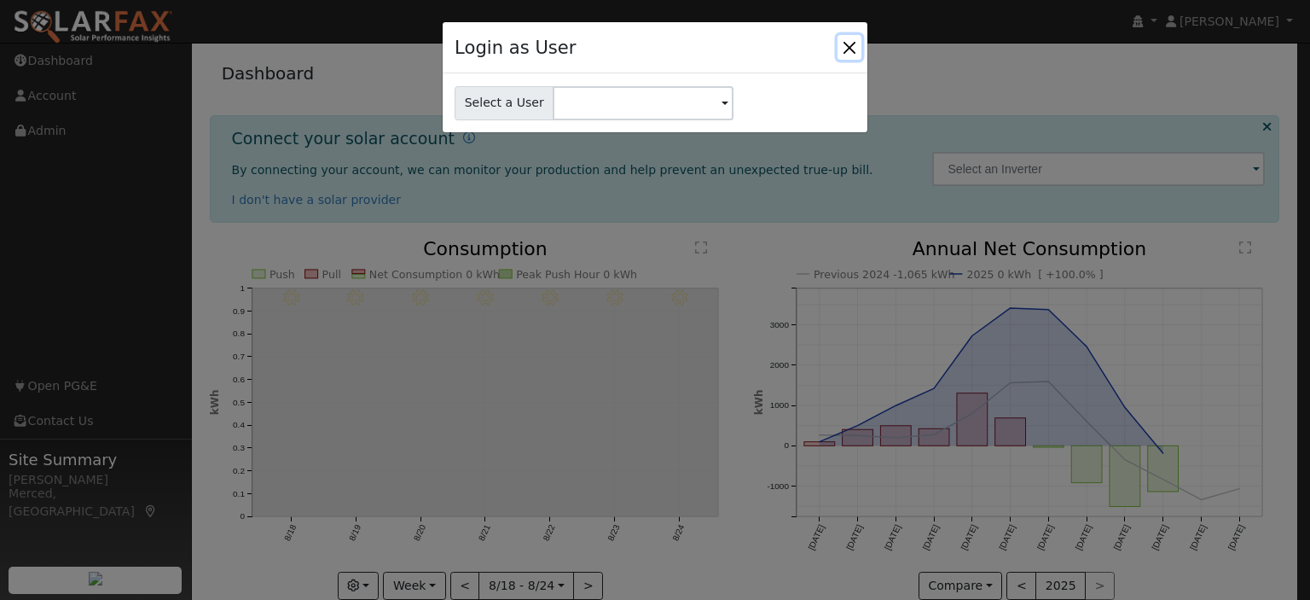
click at [844, 43] on button "Close" at bounding box center [850, 47] width 24 height 24
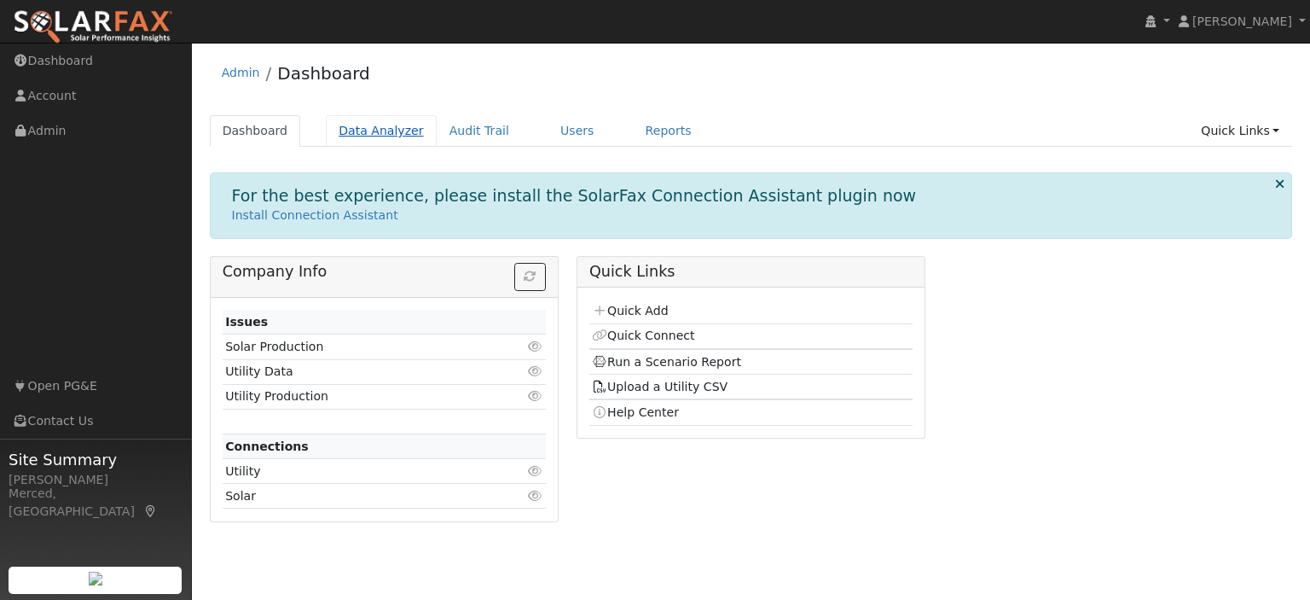
click at [389, 129] on link "Data Analyzer" at bounding box center [381, 131] width 111 height 32
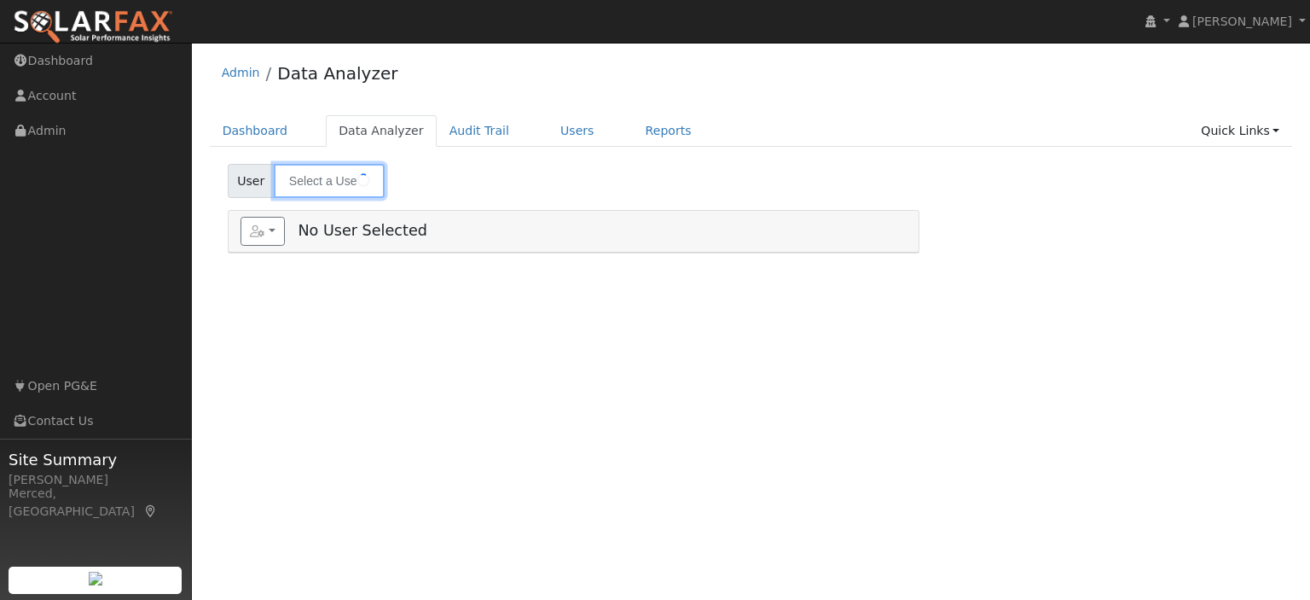
type input "Rosemary Duran (Pool/Well)"
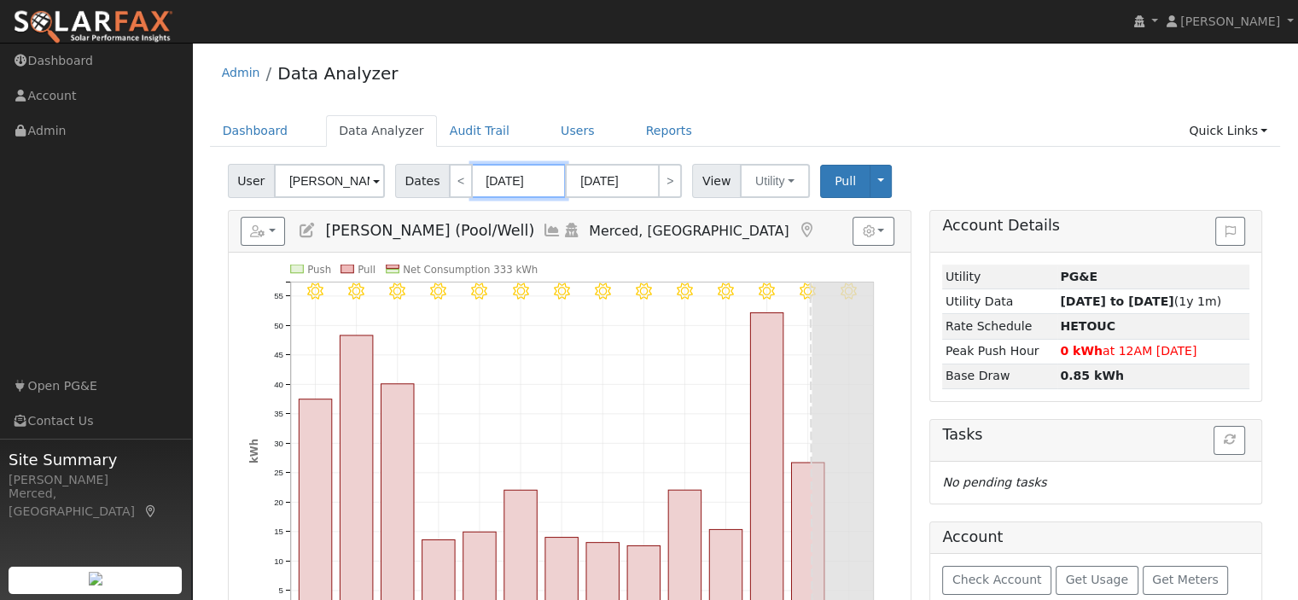
click at [523, 183] on input "08/12/2025" at bounding box center [519, 181] width 94 height 34
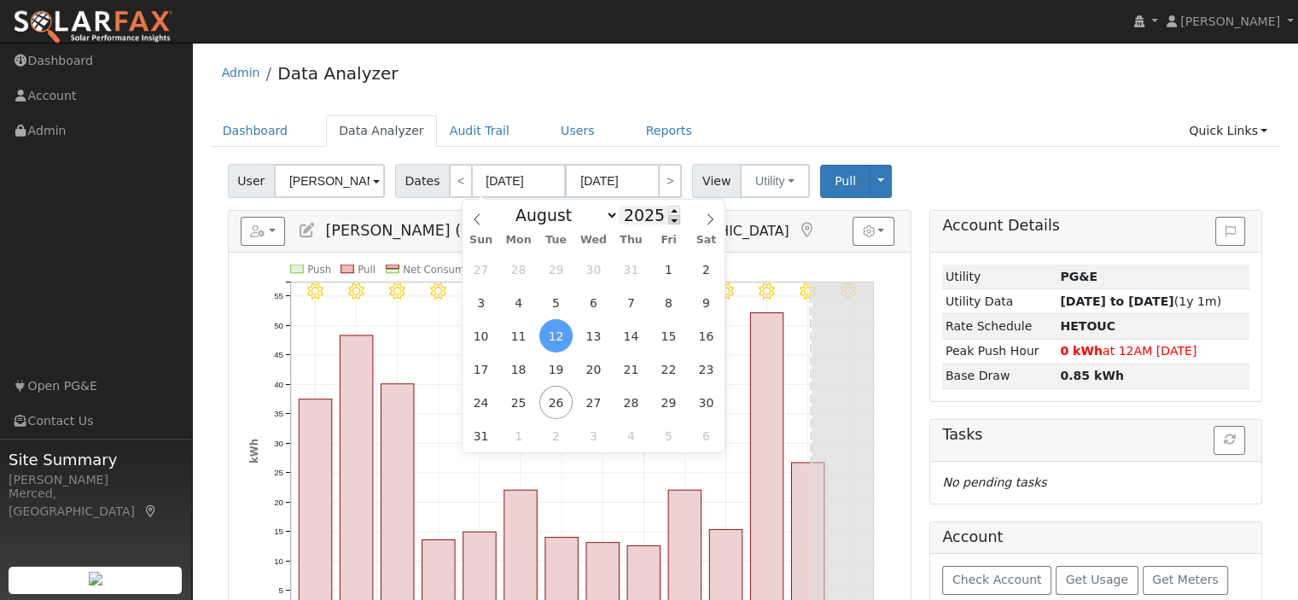
click at [668, 218] on span at bounding box center [674, 219] width 12 height 9
type input "2024"
click at [624, 262] on span "1" at bounding box center [630, 269] width 33 height 33
type input "08/01/2024"
type input "08/31/2024"
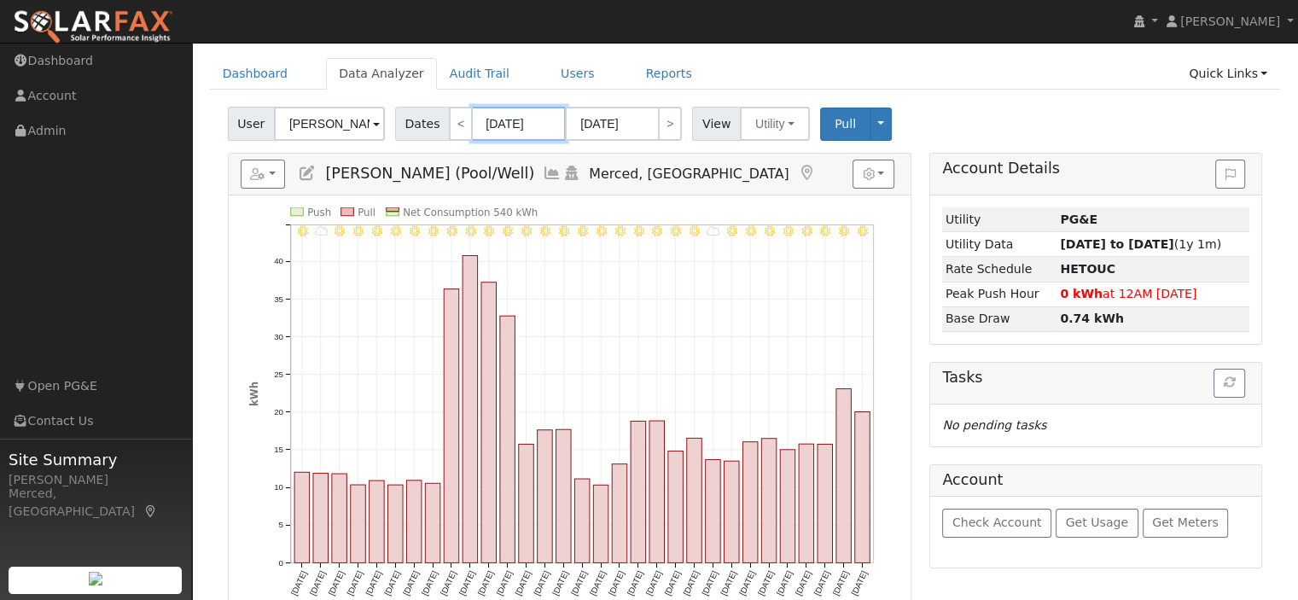
scroll to position [85, 0]
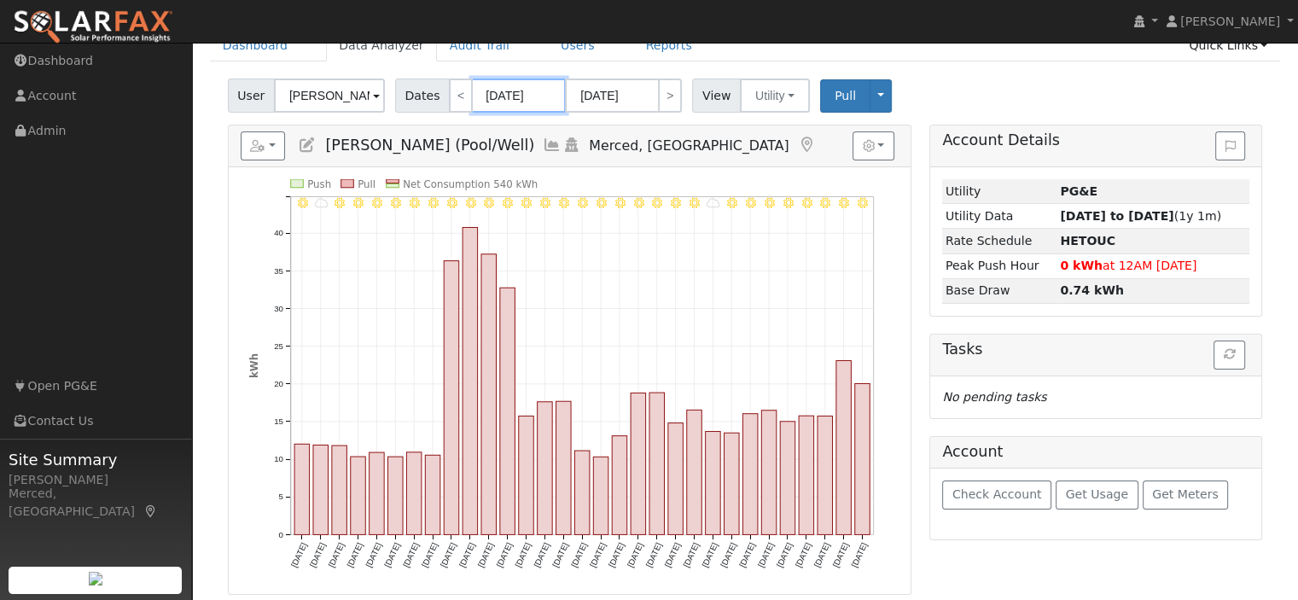
click at [536, 98] on input "08/01/2024" at bounding box center [519, 95] width 94 height 34
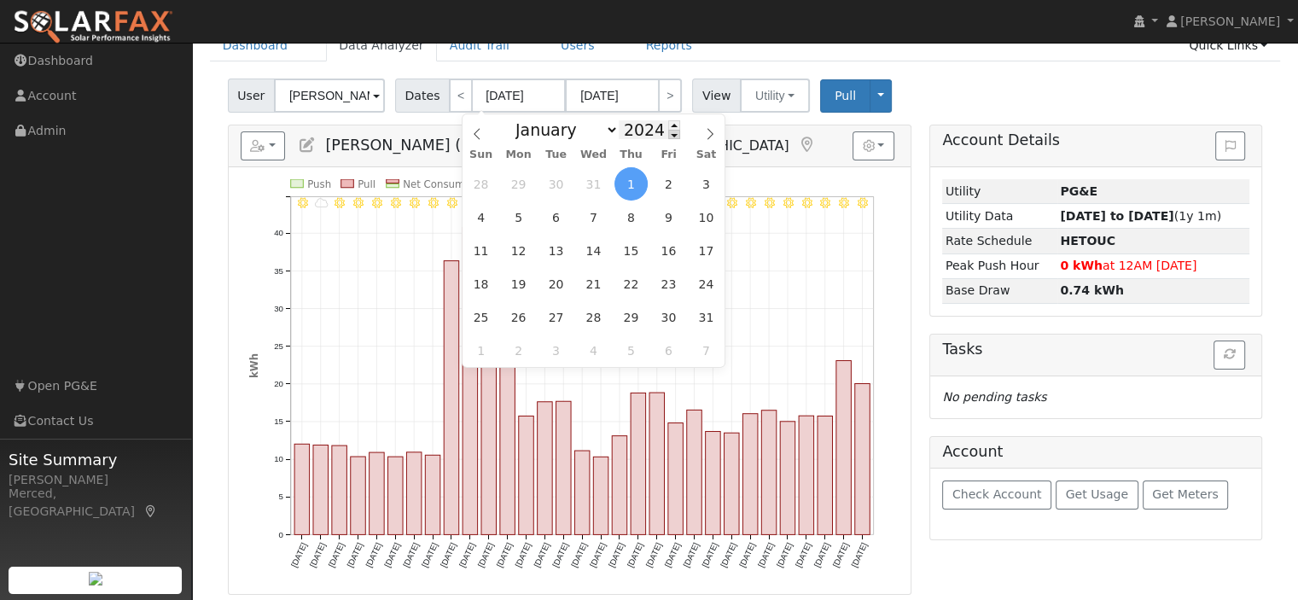
click at [668, 136] on span at bounding box center [674, 134] width 12 height 9
type input "2023"
click at [566, 182] on span "1" at bounding box center [555, 183] width 33 height 33
type input "08/01/2023"
type input "08/31/2023"
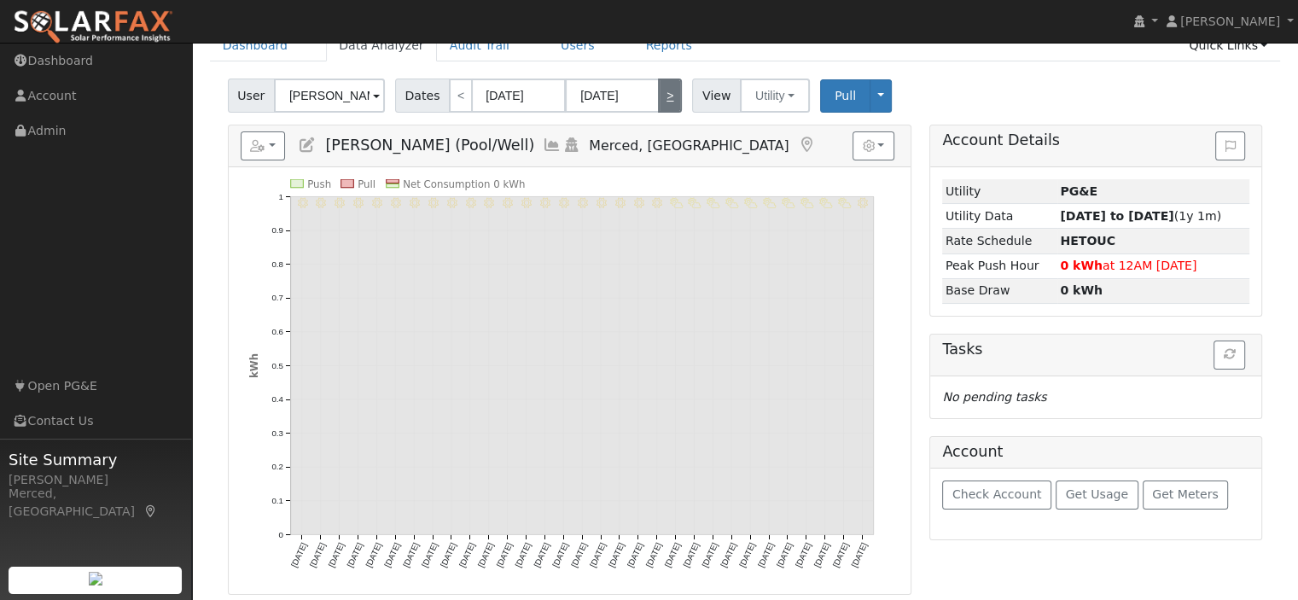
click at [659, 98] on link ">" at bounding box center [670, 95] width 24 height 34
type input "09/01/2023"
type input "09/30/2023"
click at [659, 98] on link ">" at bounding box center [670, 95] width 24 height 34
type input "10/01/2023"
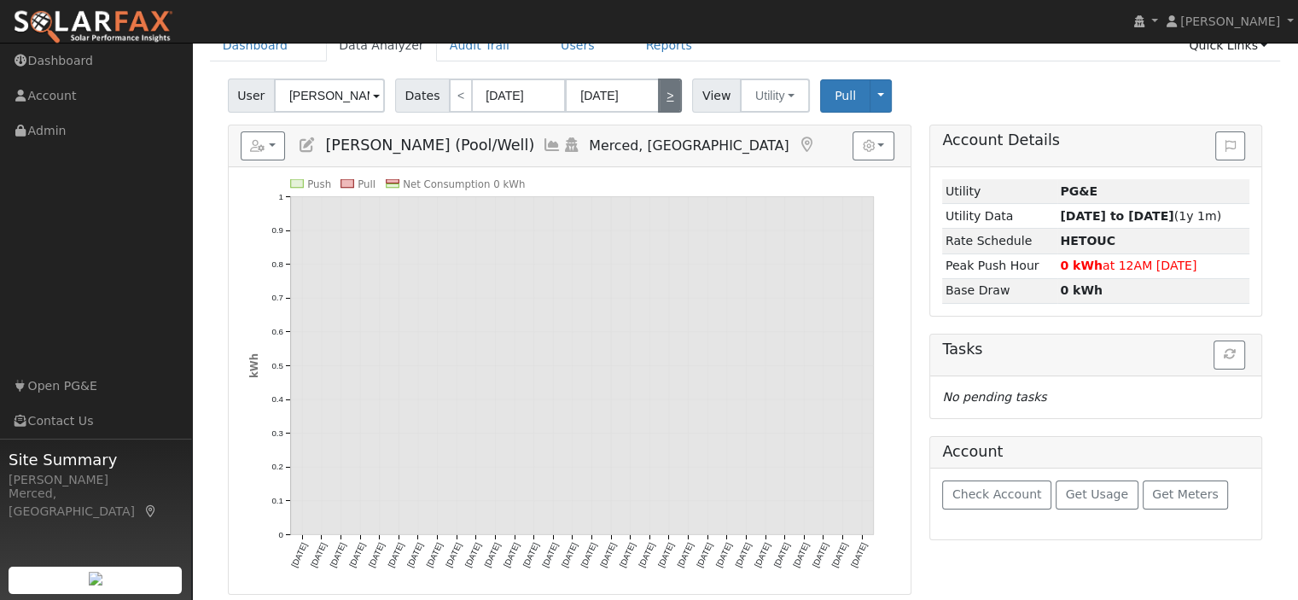
type input "10/31/2023"
click at [659, 98] on link ">" at bounding box center [670, 95] width 24 height 34
type input "11/01/2023"
type input "11/30/2023"
click at [659, 98] on link ">" at bounding box center [670, 95] width 24 height 34
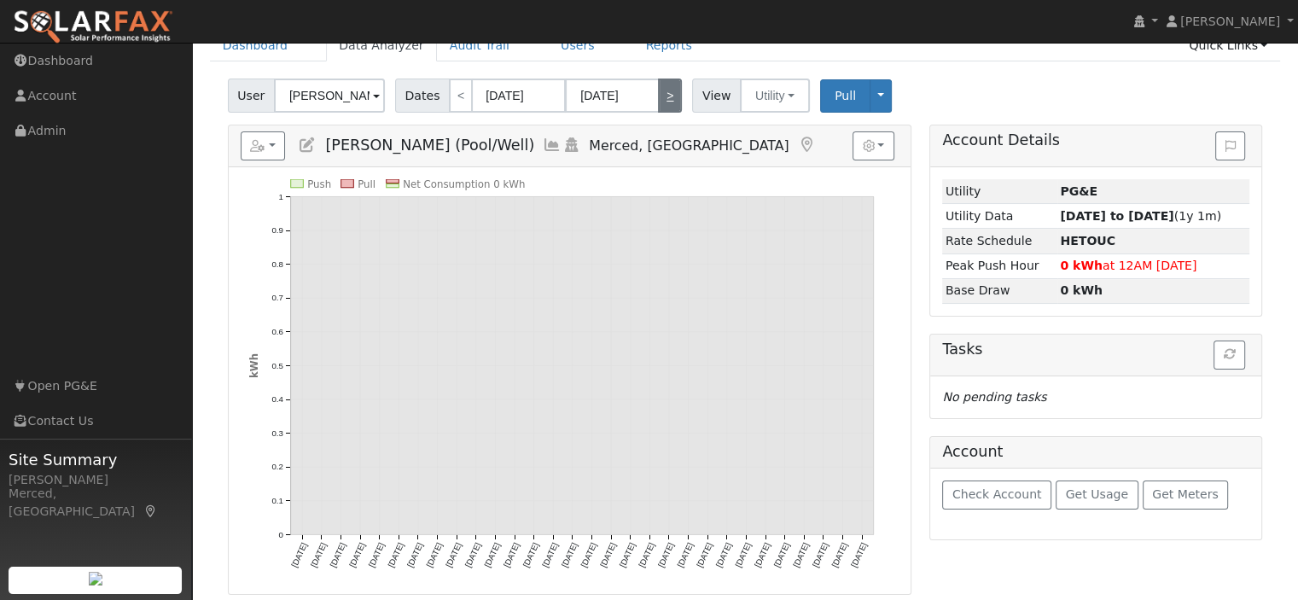
type input "12/01/2023"
type input "12/31/2023"
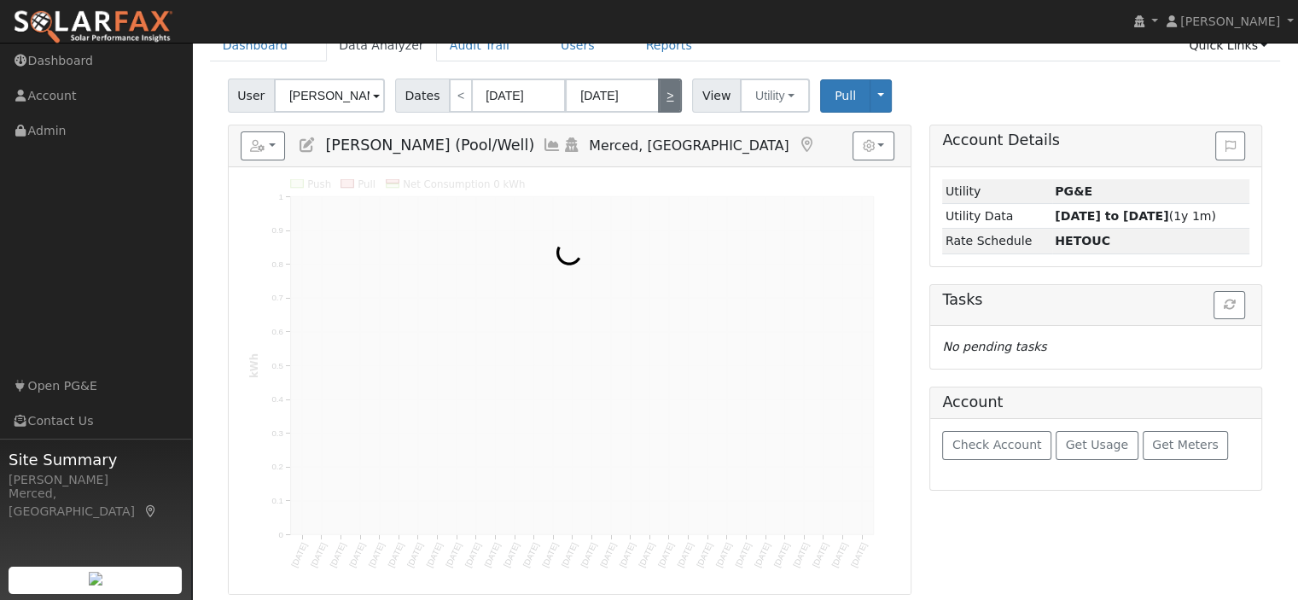
click at [659, 98] on link ">" at bounding box center [670, 95] width 24 height 34
type input "01/01/2024"
type input "01/31/2024"
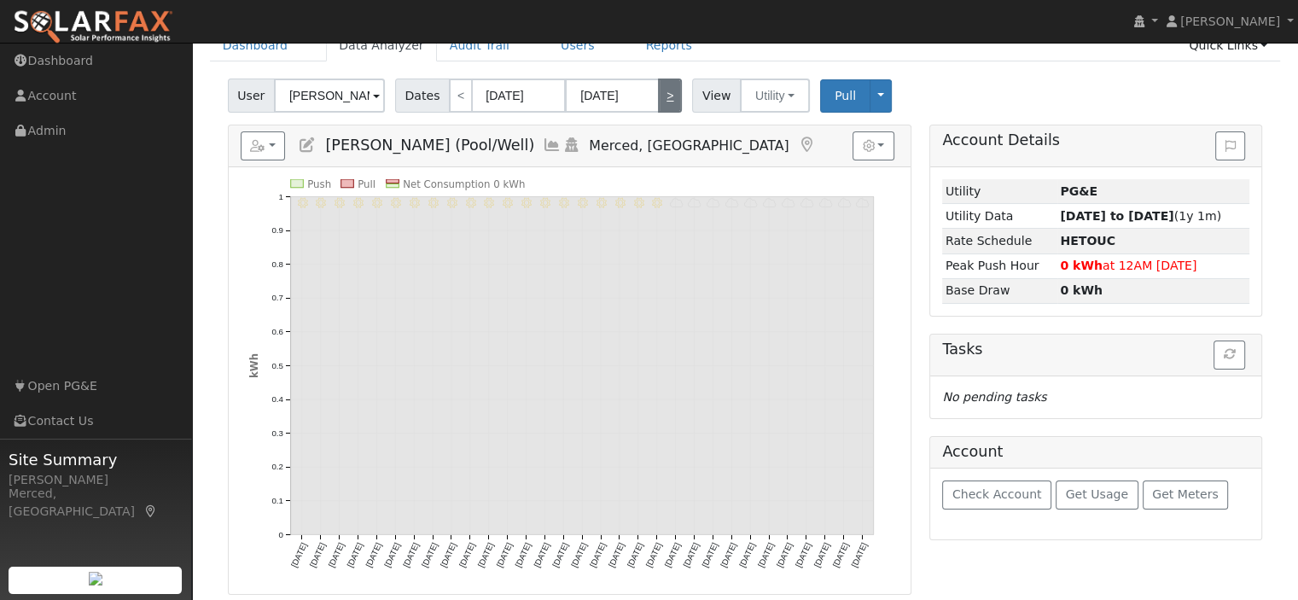
click at [659, 98] on link ">" at bounding box center [670, 95] width 24 height 34
type input "02/01/2024"
type input "02/29/2024"
click at [659, 98] on link ">" at bounding box center [670, 95] width 24 height 34
type input "03/01/2024"
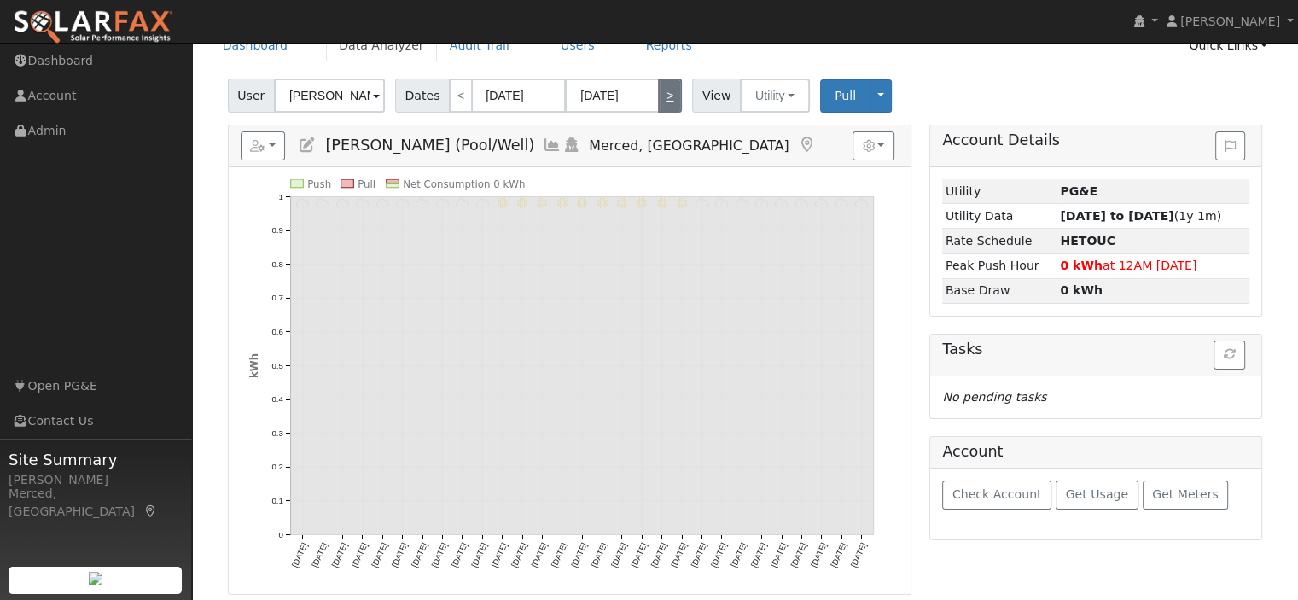
type input "03/31/2024"
click at [659, 98] on link ">" at bounding box center [670, 95] width 24 height 34
type input "04/01/2024"
type input "04/30/2024"
click at [659, 97] on link ">" at bounding box center [670, 95] width 24 height 34
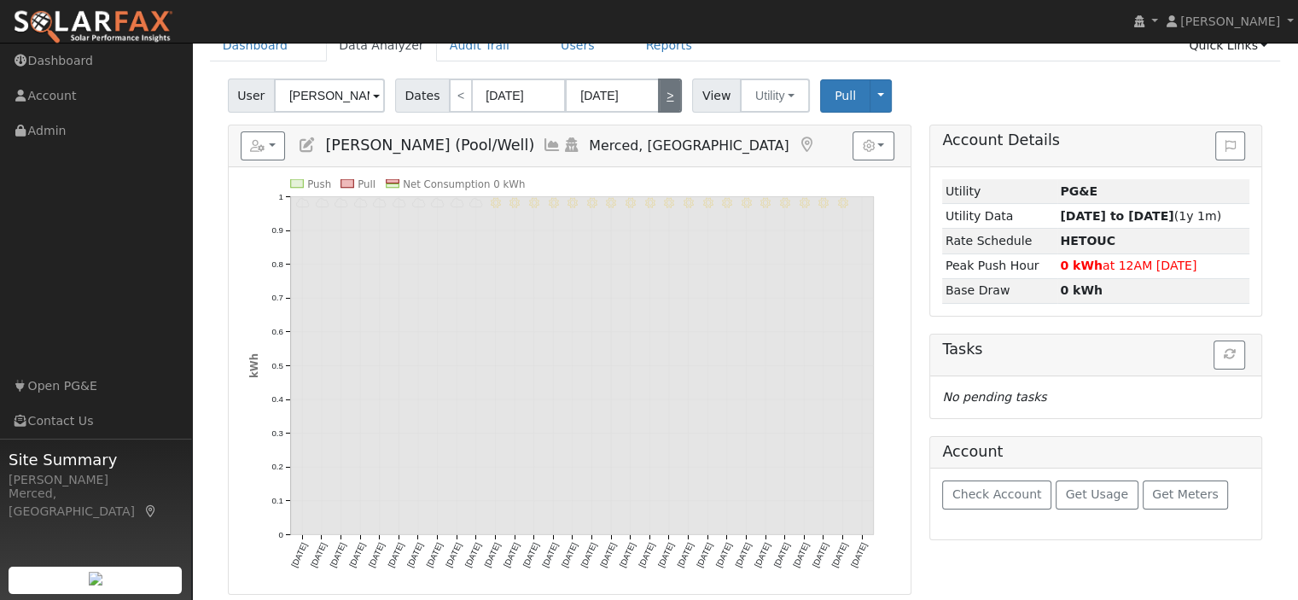
type input "05/01/2024"
type input "05/31/2024"
click at [659, 97] on link ">" at bounding box center [670, 95] width 24 height 34
type input "06/01/2024"
type input "06/30/2024"
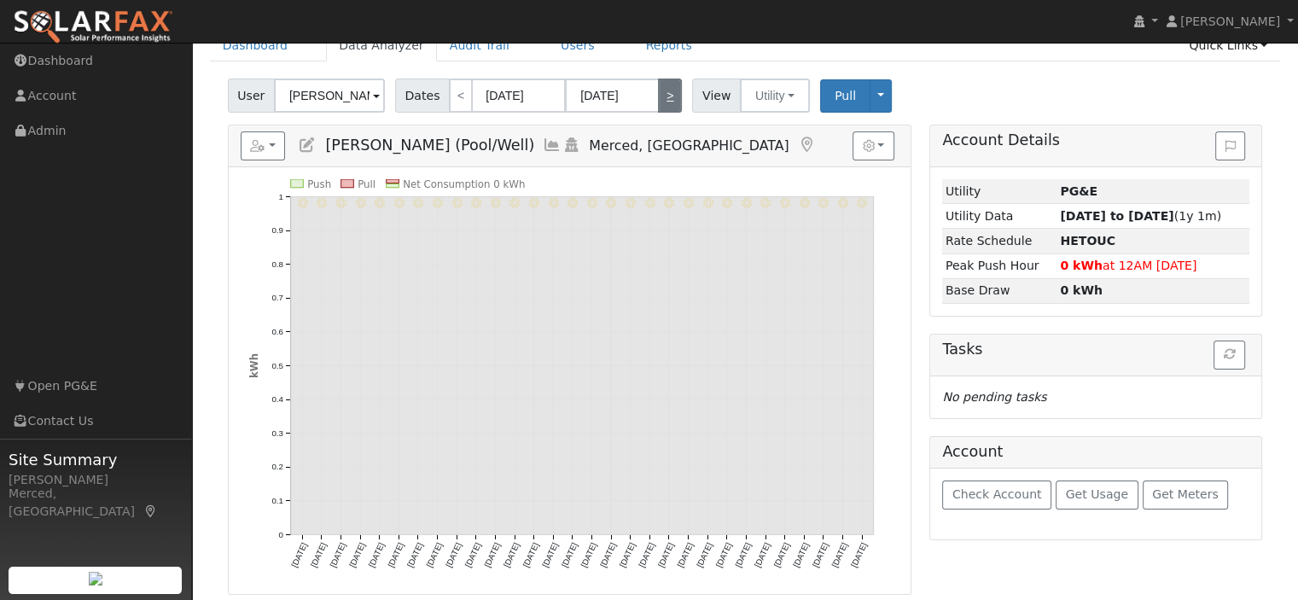
click at [659, 96] on link ">" at bounding box center [670, 95] width 24 height 34
type input "07/01/2024"
type input "07/31/2024"
click at [659, 96] on link ">" at bounding box center [670, 95] width 24 height 34
type input "[DATE]"
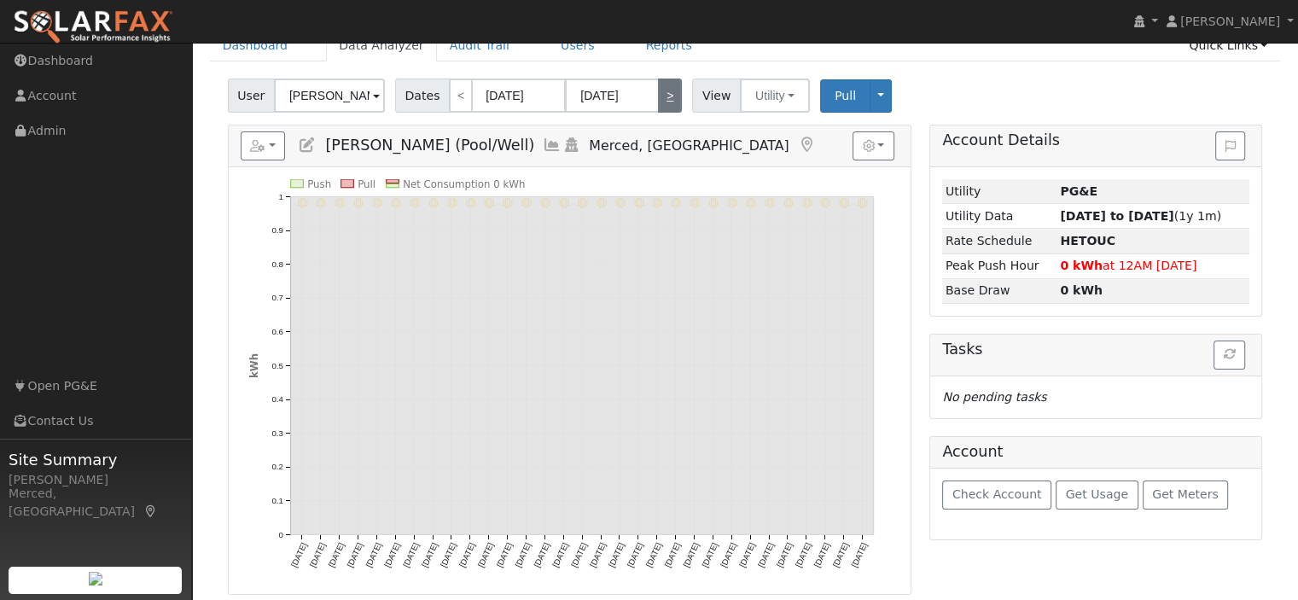
type input "08/31/2024"
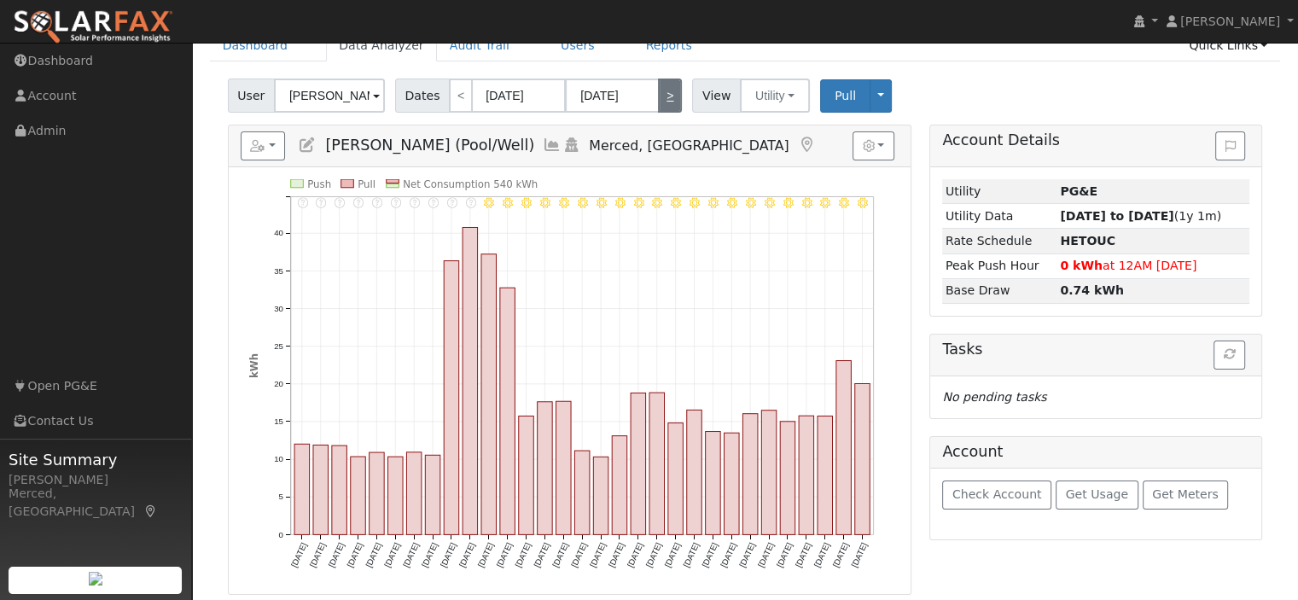
click at [663, 98] on link ">" at bounding box center [670, 95] width 24 height 34
type input "09/01/2024"
type input "09/30/2024"
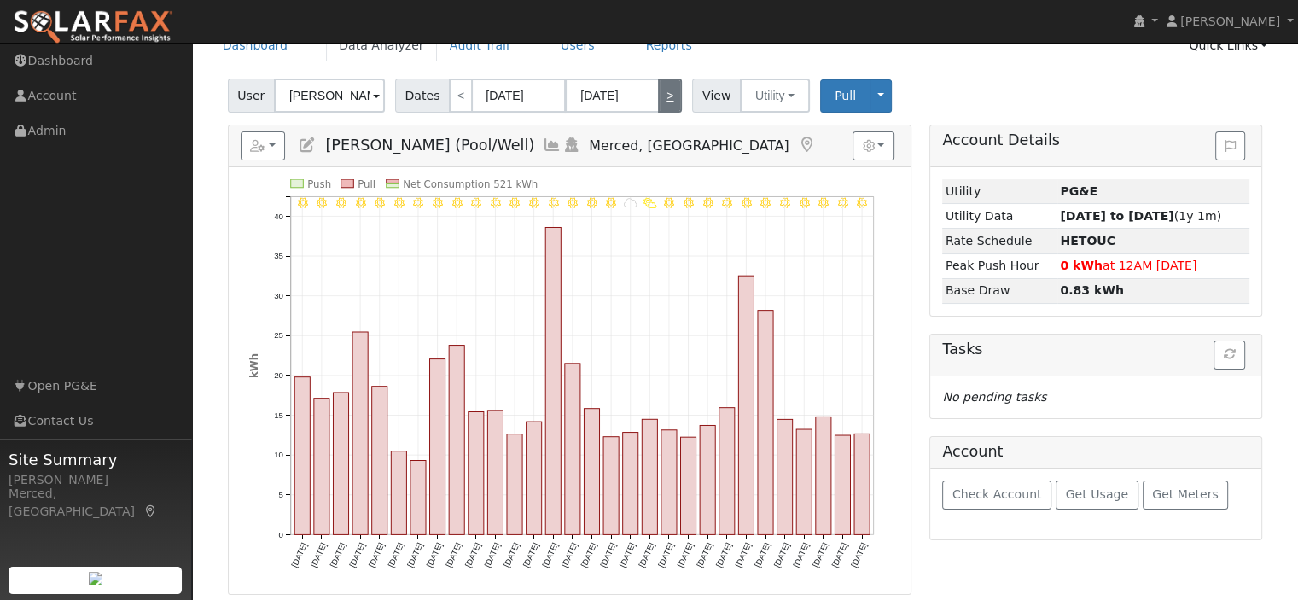
click at [663, 98] on link ">" at bounding box center [670, 95] width 24 height 34
type input "10/01/2024"
type input "10/31/2024"
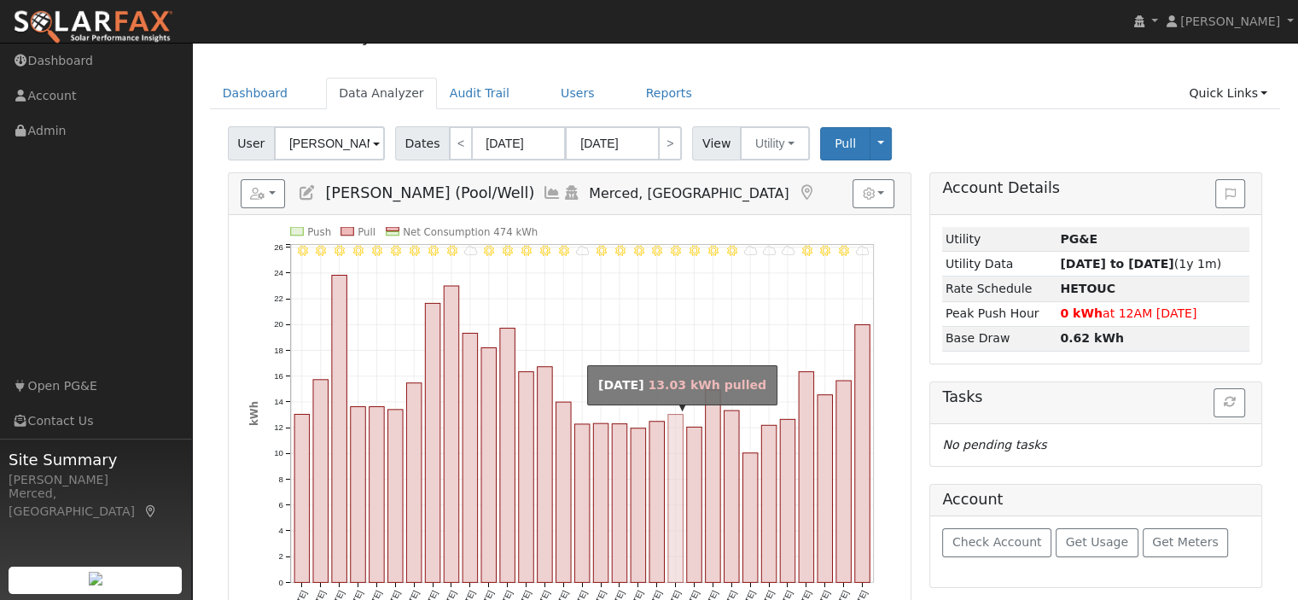
scroll to position [0, 0]
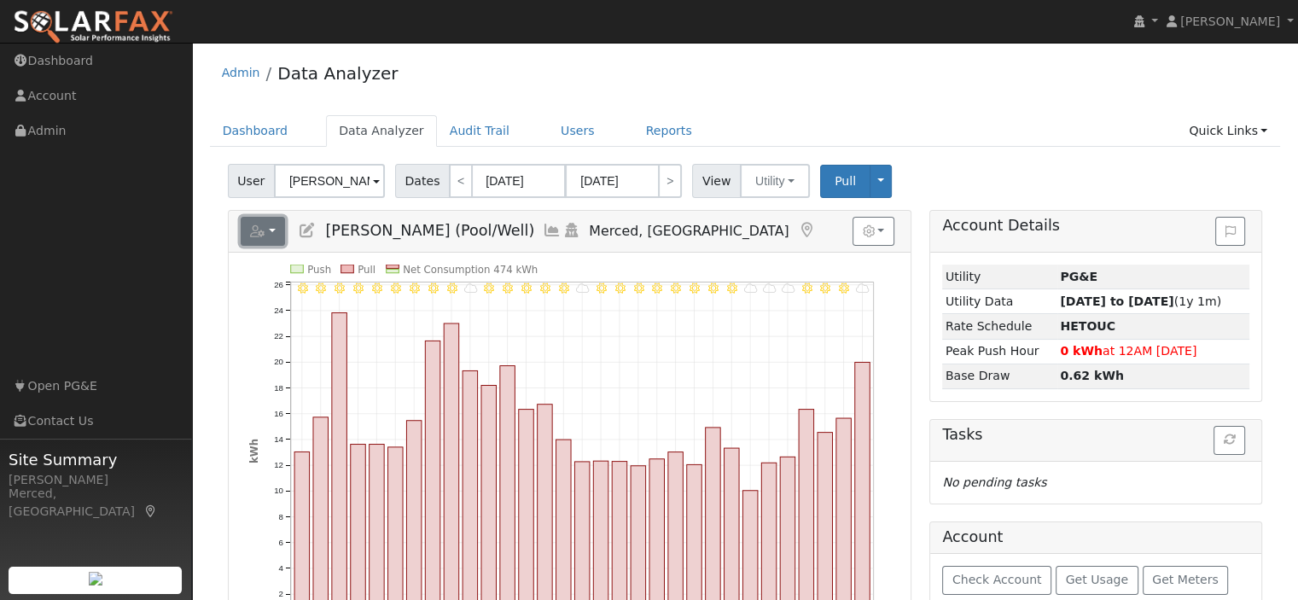
click at [274, 234] on button "button" at bounding box center [263, 231] width 45 height 29
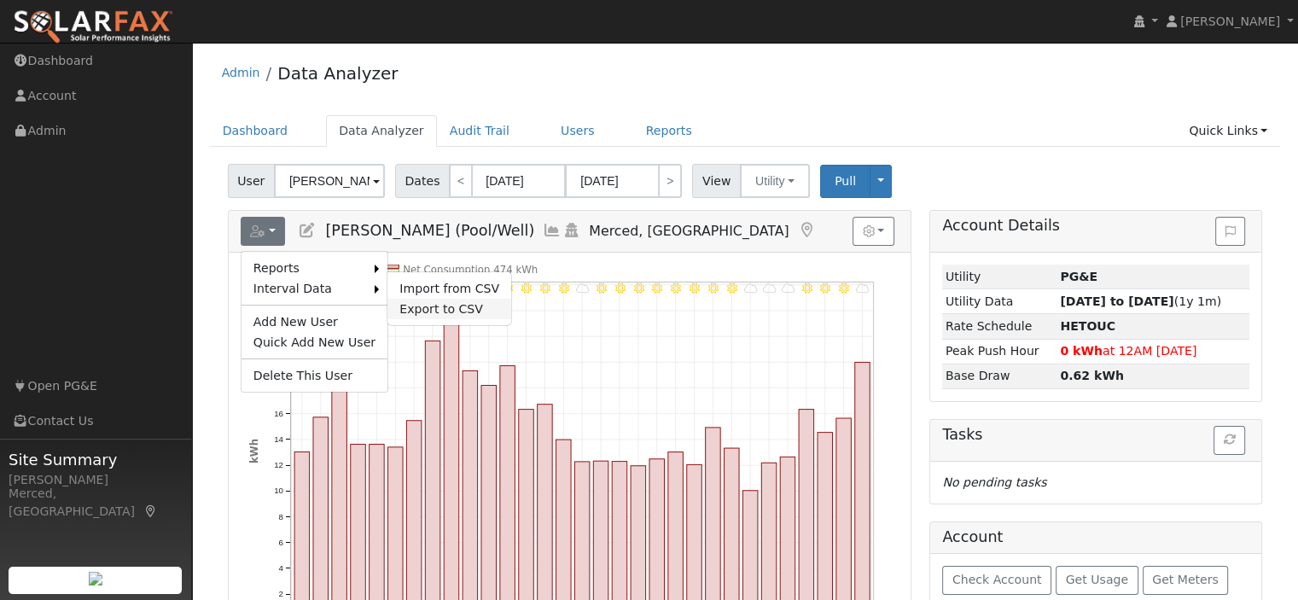
click at [419, 306] on link "Export to CSV" at bounding box center [449, 309] width 124 height 20
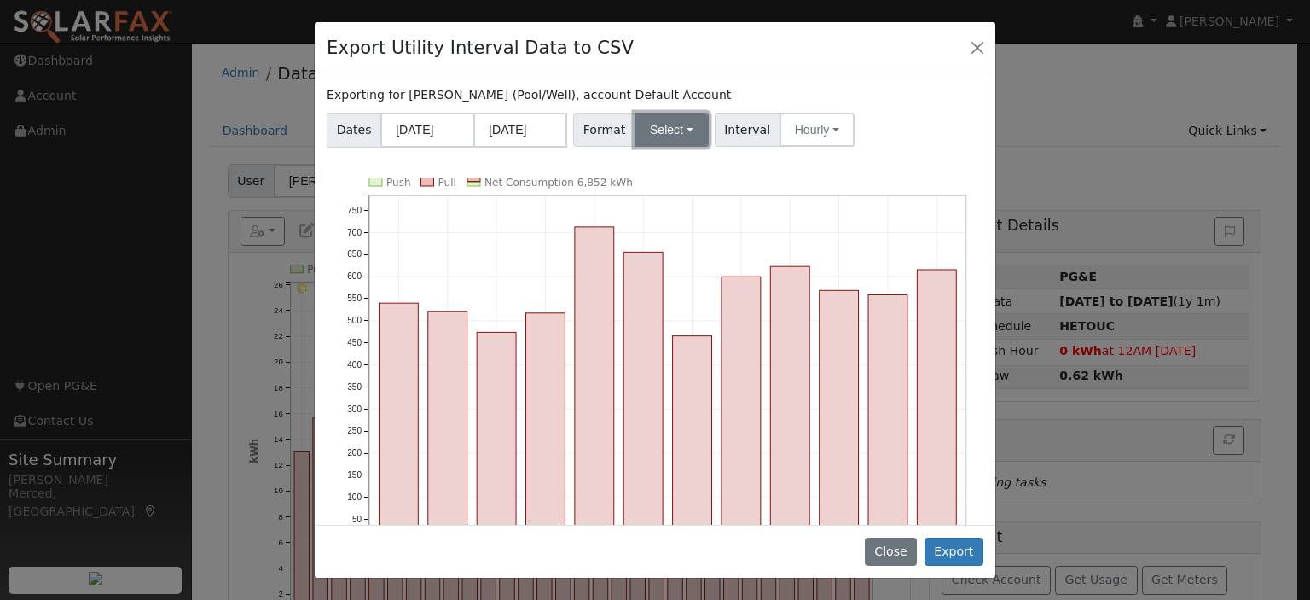
click at [679, 129] on button "Select" at bounding box center [672, 130] width 74 height 34
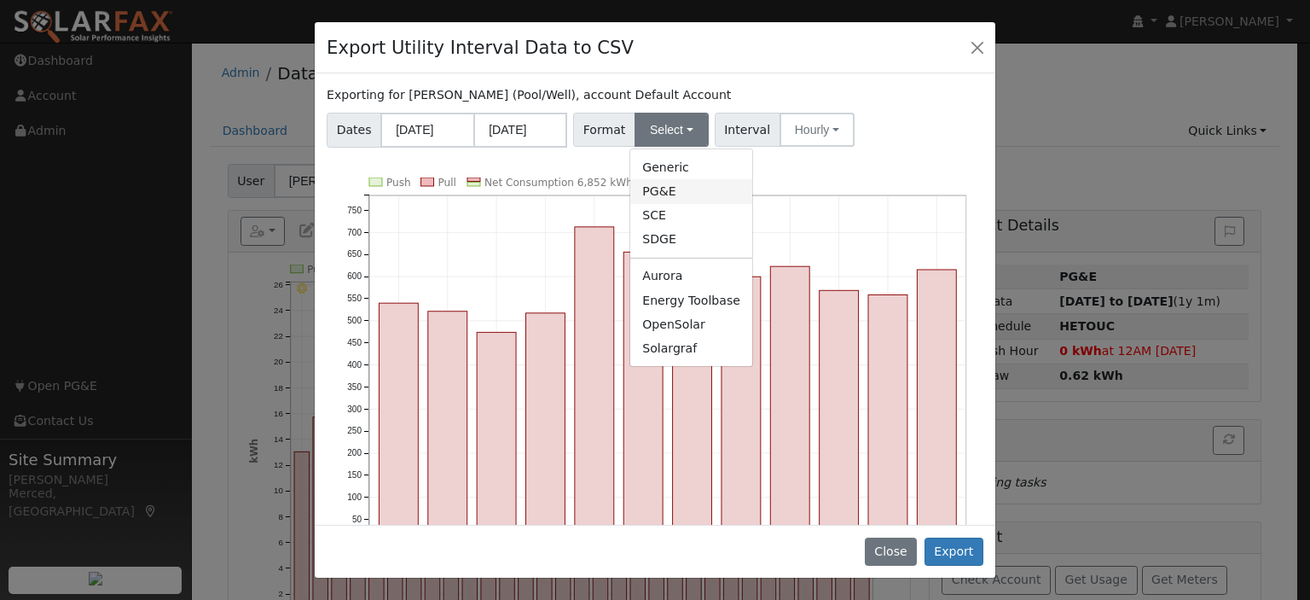
click at [662, 190] on link "PG&E" at bounding box center [691, 191] width 122 height 24
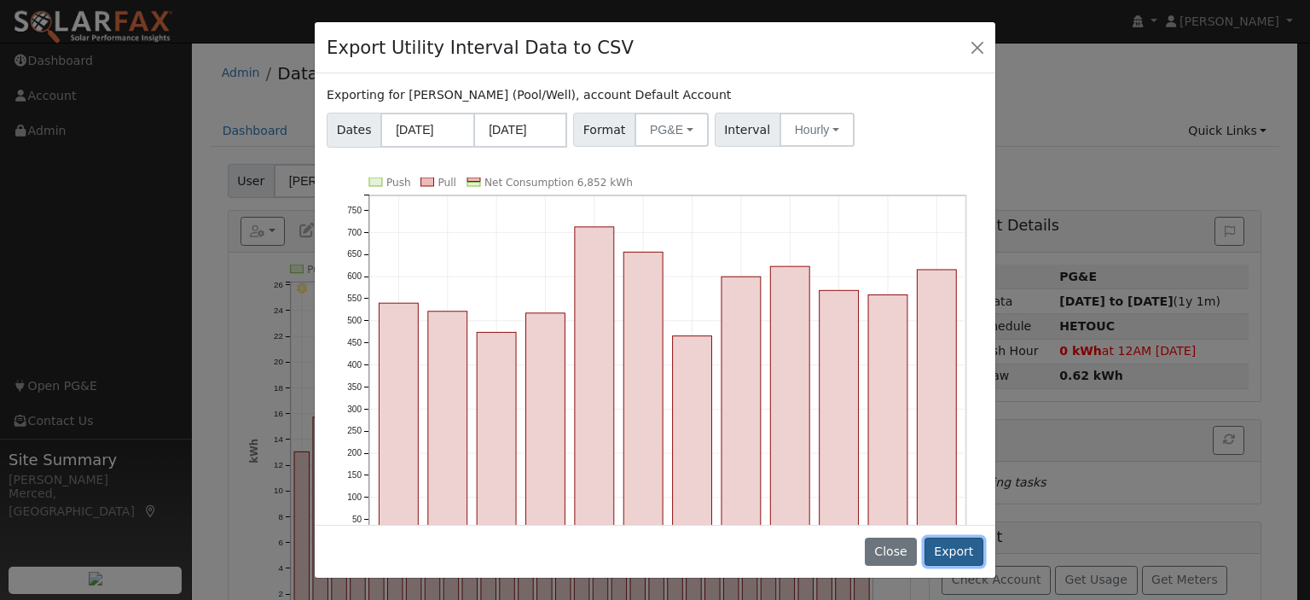
click at [962, 559] on button "Export" at bounding box center [954, 551] width 59 height 29
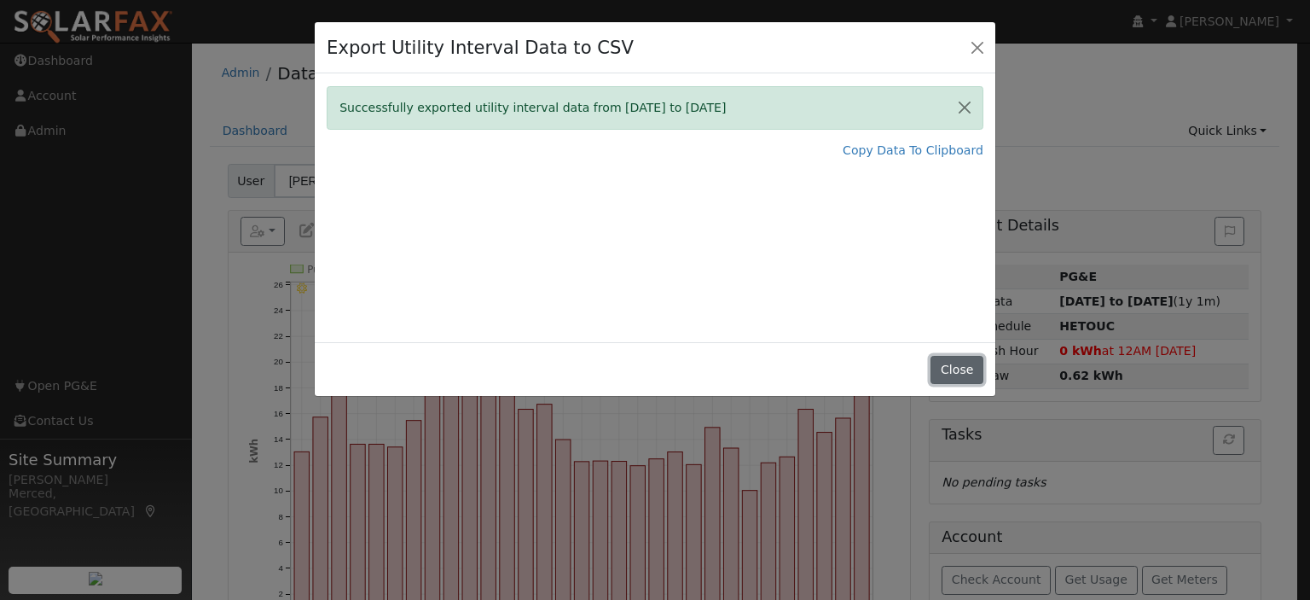
click at [947, 375] on button "Close" at bounding box center [957, 370] width 52 height 29
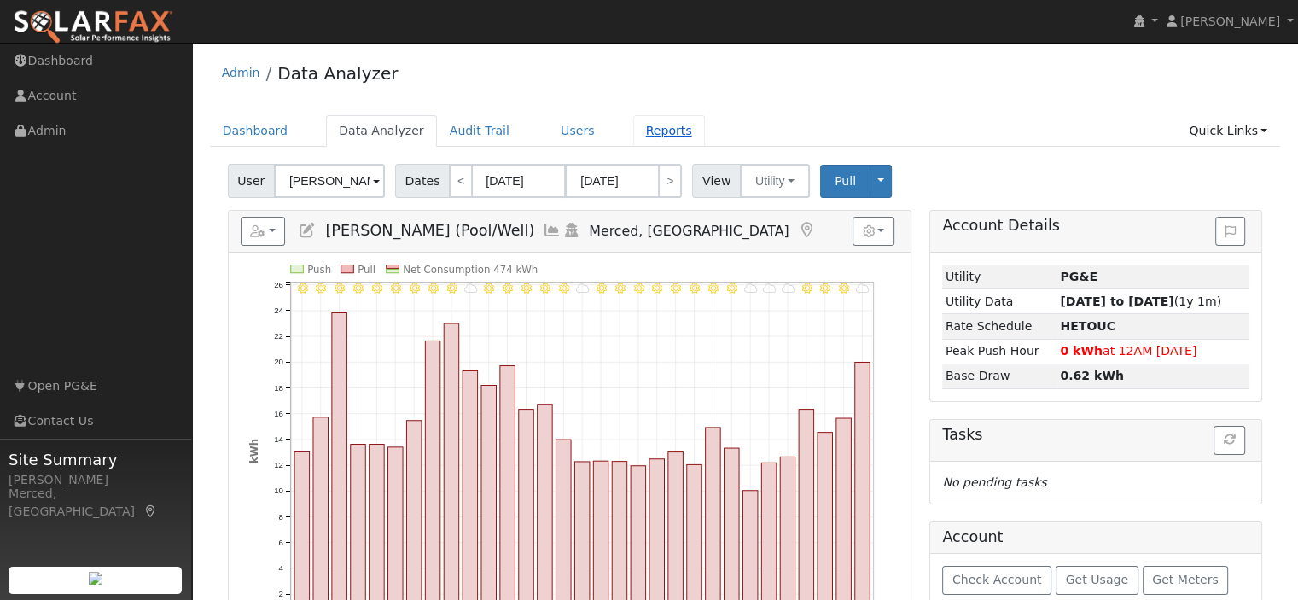
click at [633, 136] on link "Reports" at bounding box center [669, 131] width 72 height 32
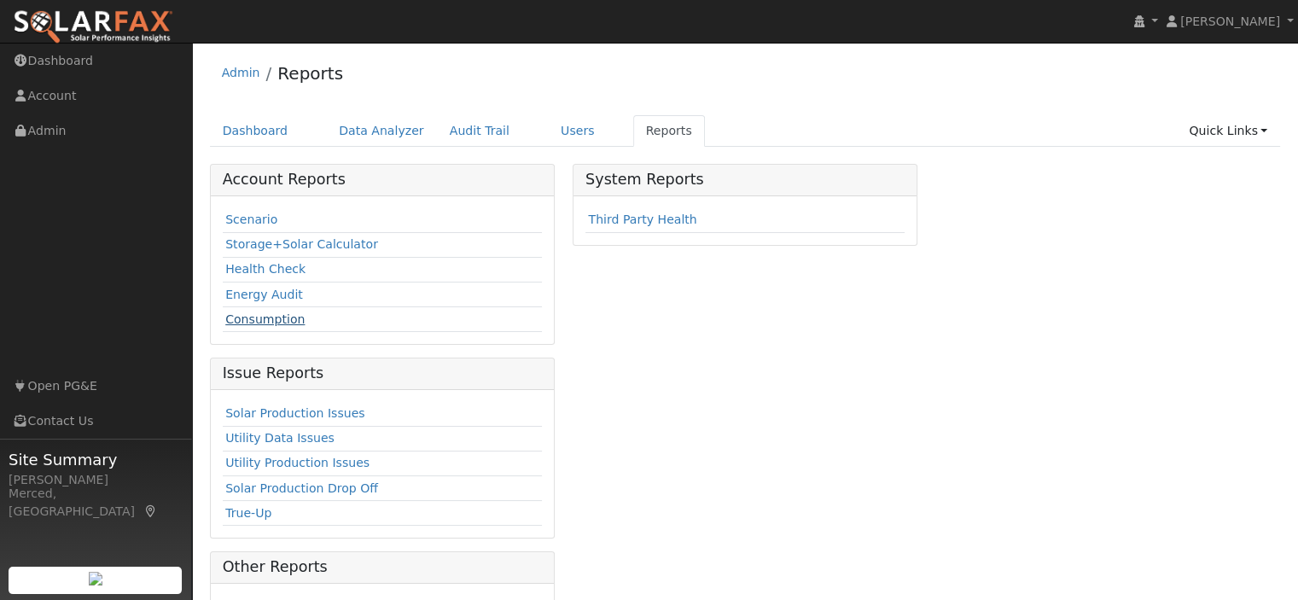
click at [279, 316] on link "Consumption" at bounding box center [264, 319] width 79 height 14
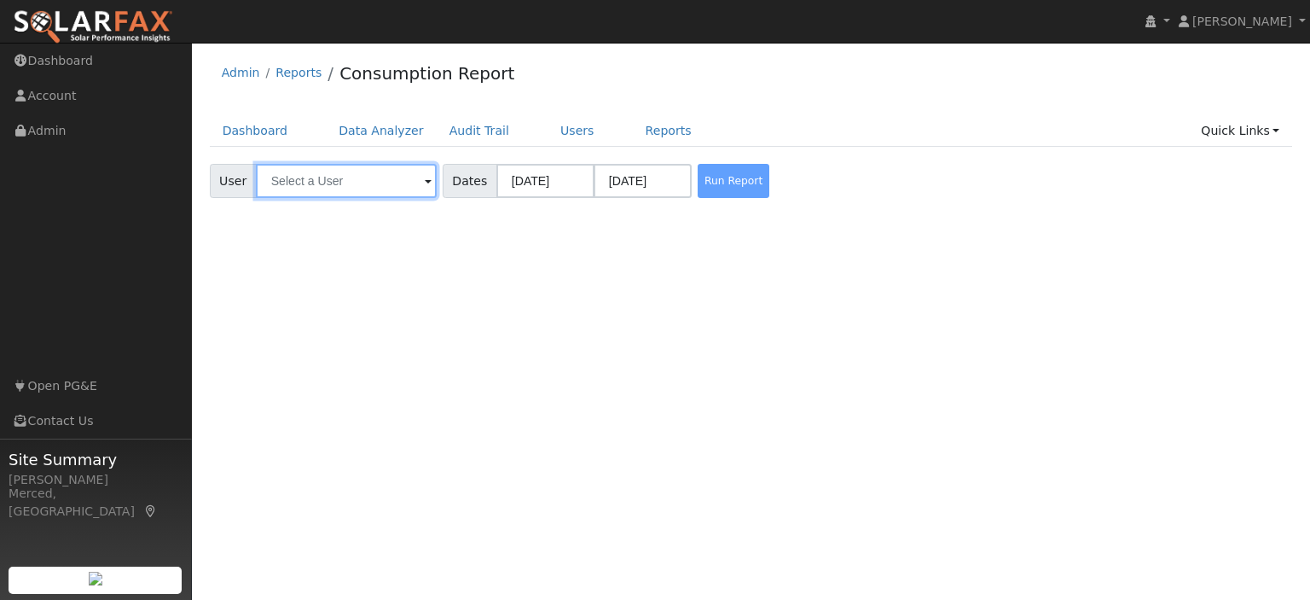
click at [356, 182] on input "text" at bounding box center [346, 181] width 181 height 34
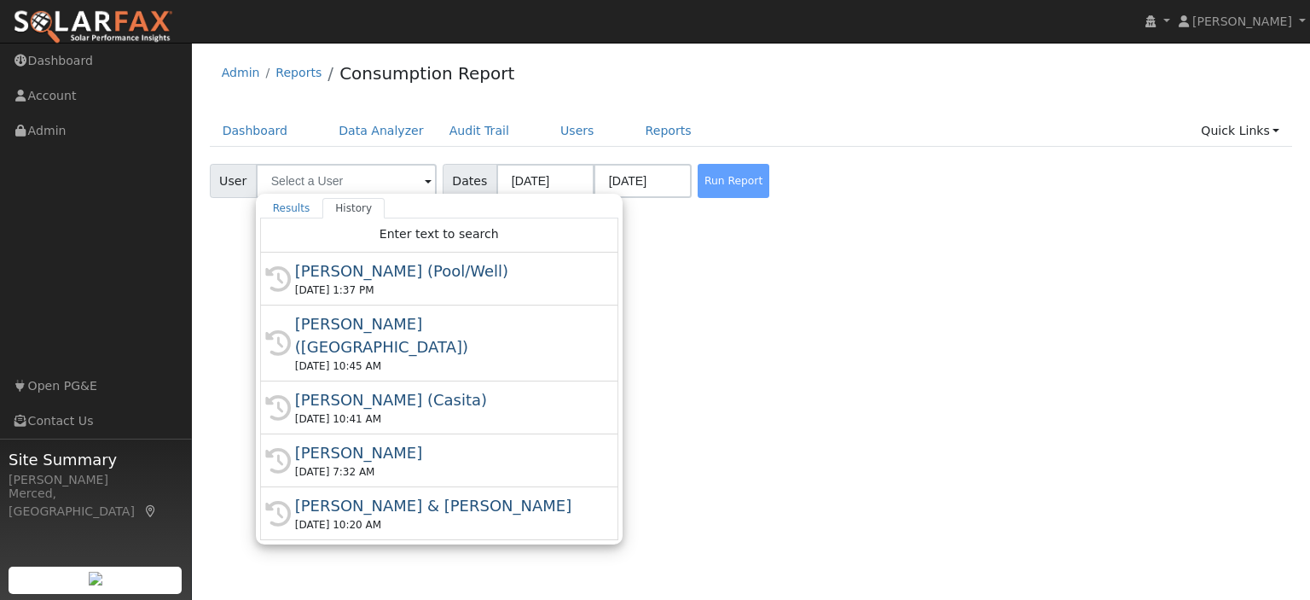
click at [418, 293] on div "[DATE] 1:37 PM" at bounding box center [447, 289] width 304 height 15
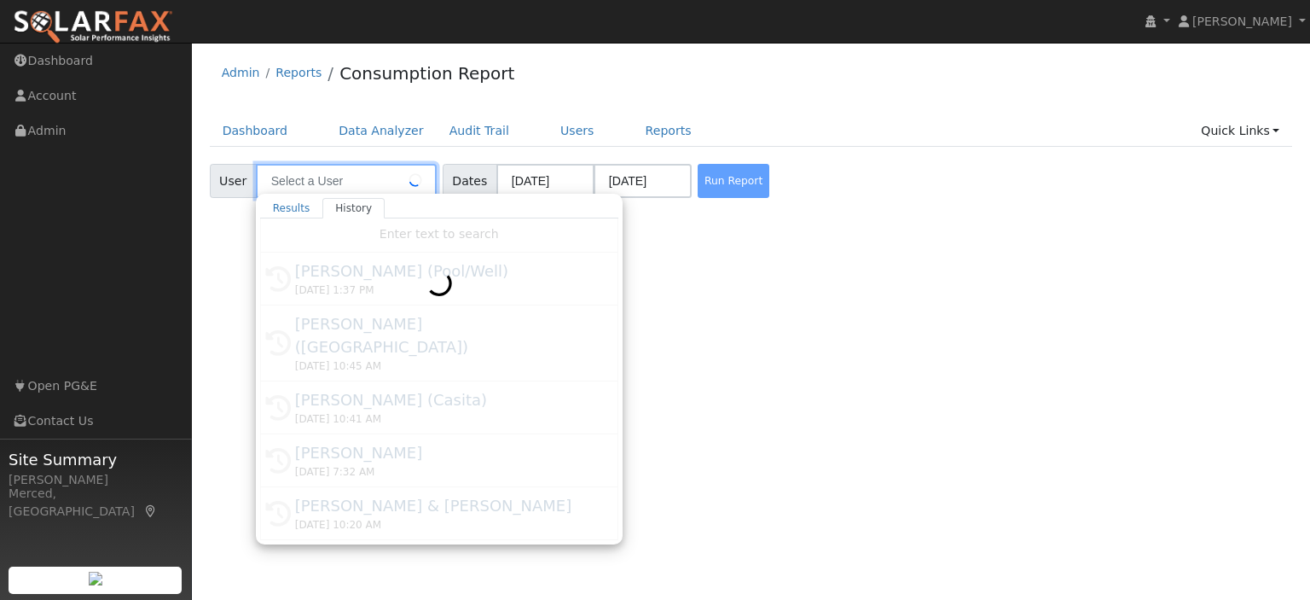
type input "[PERSON_NAME] (Pool/Well)"
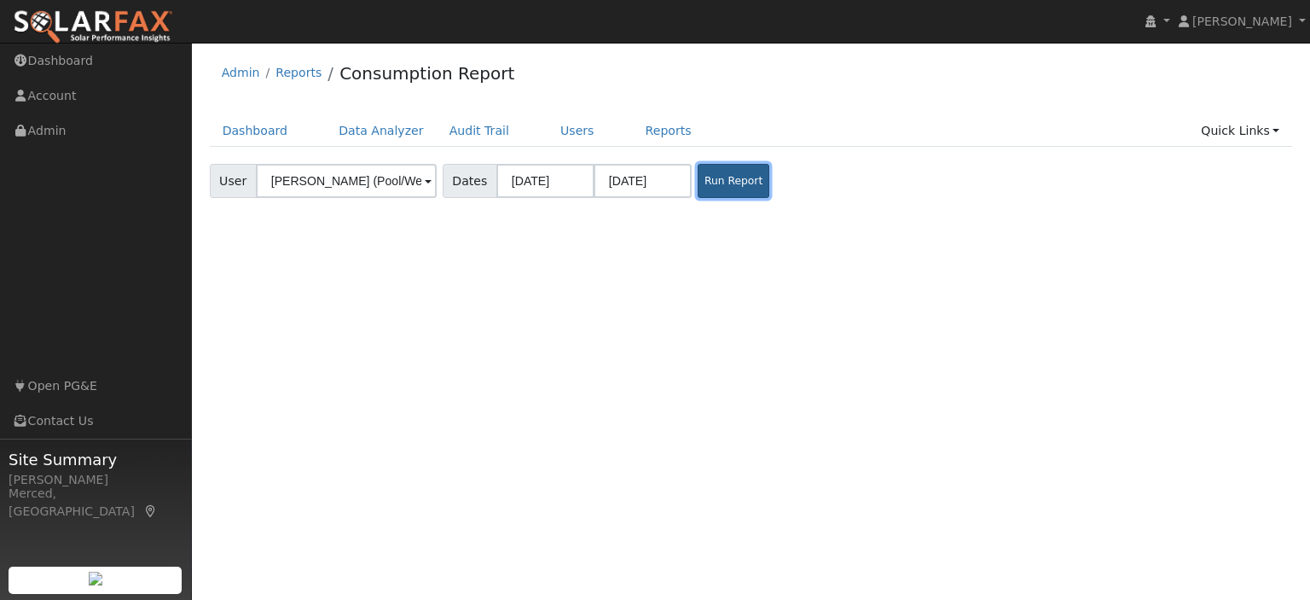
click at [728, 179] on button "Run Report" at bounding box center [734, 181] width 72 height 34
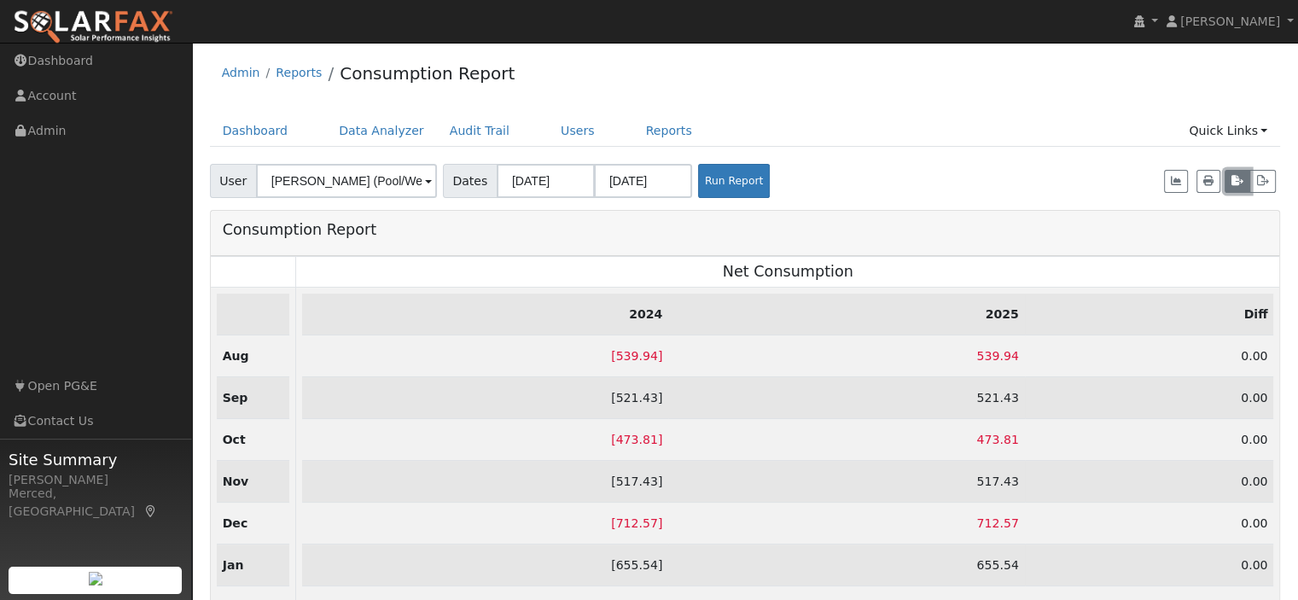
click at [1235, 179] on icon "button" at bounding box center [1237, 181] width 12 height 10
